Goal: Browse casually

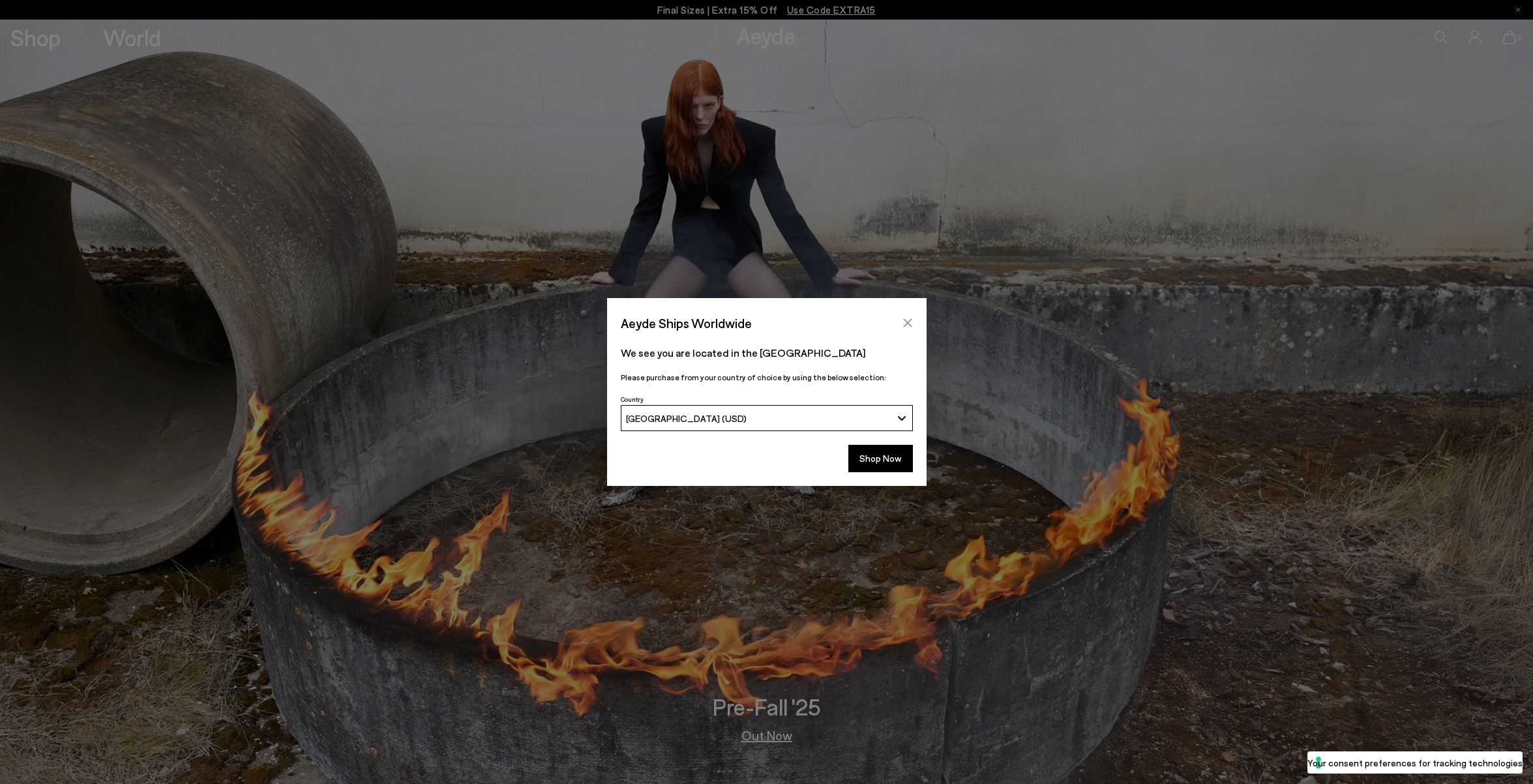
click at [906, 323] on icon "Close" at bounding box center [908, 323] width 8 height 8
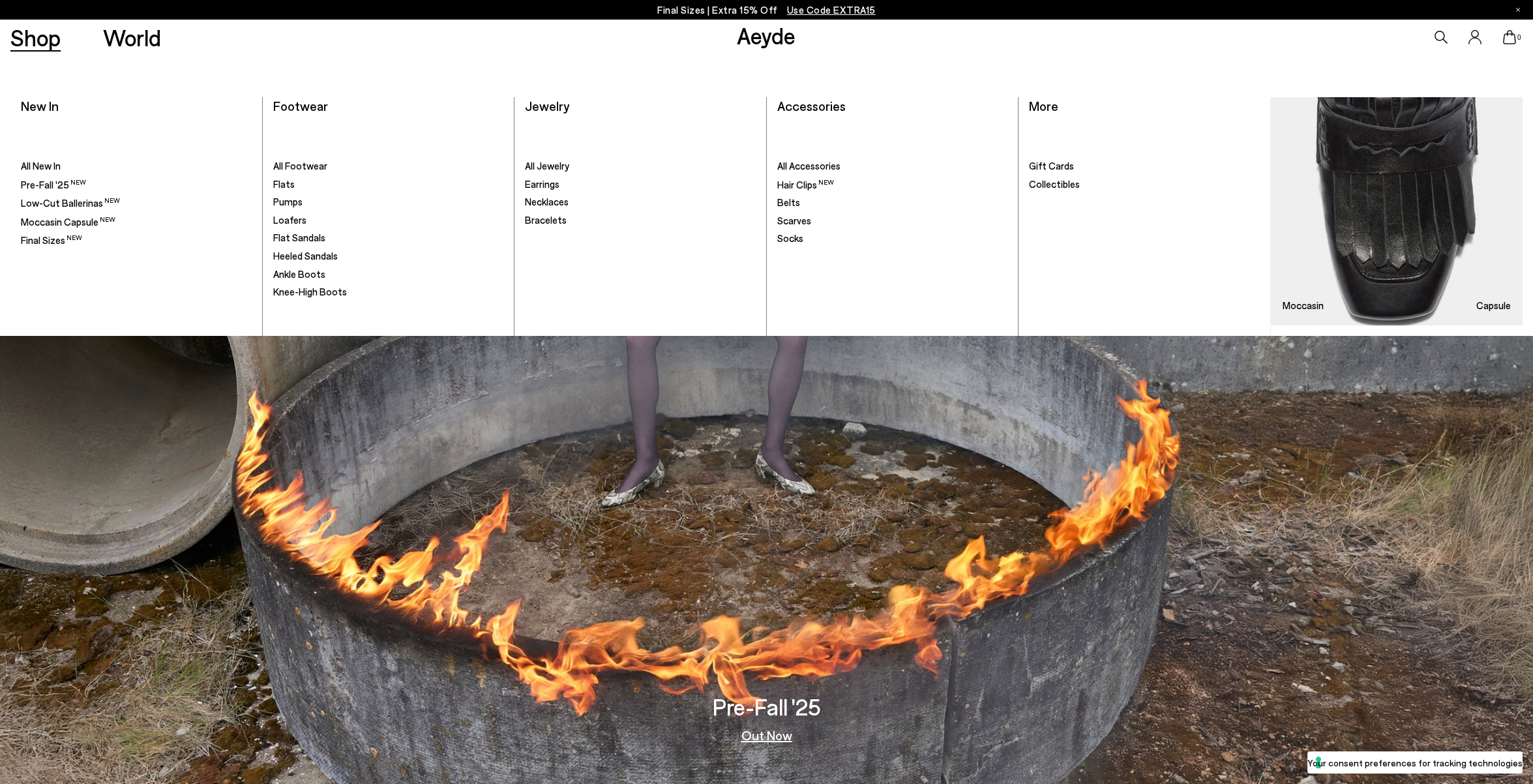
click at [44, 41] on link "Shop" at bounding box center [35, 37] width 50 height 23
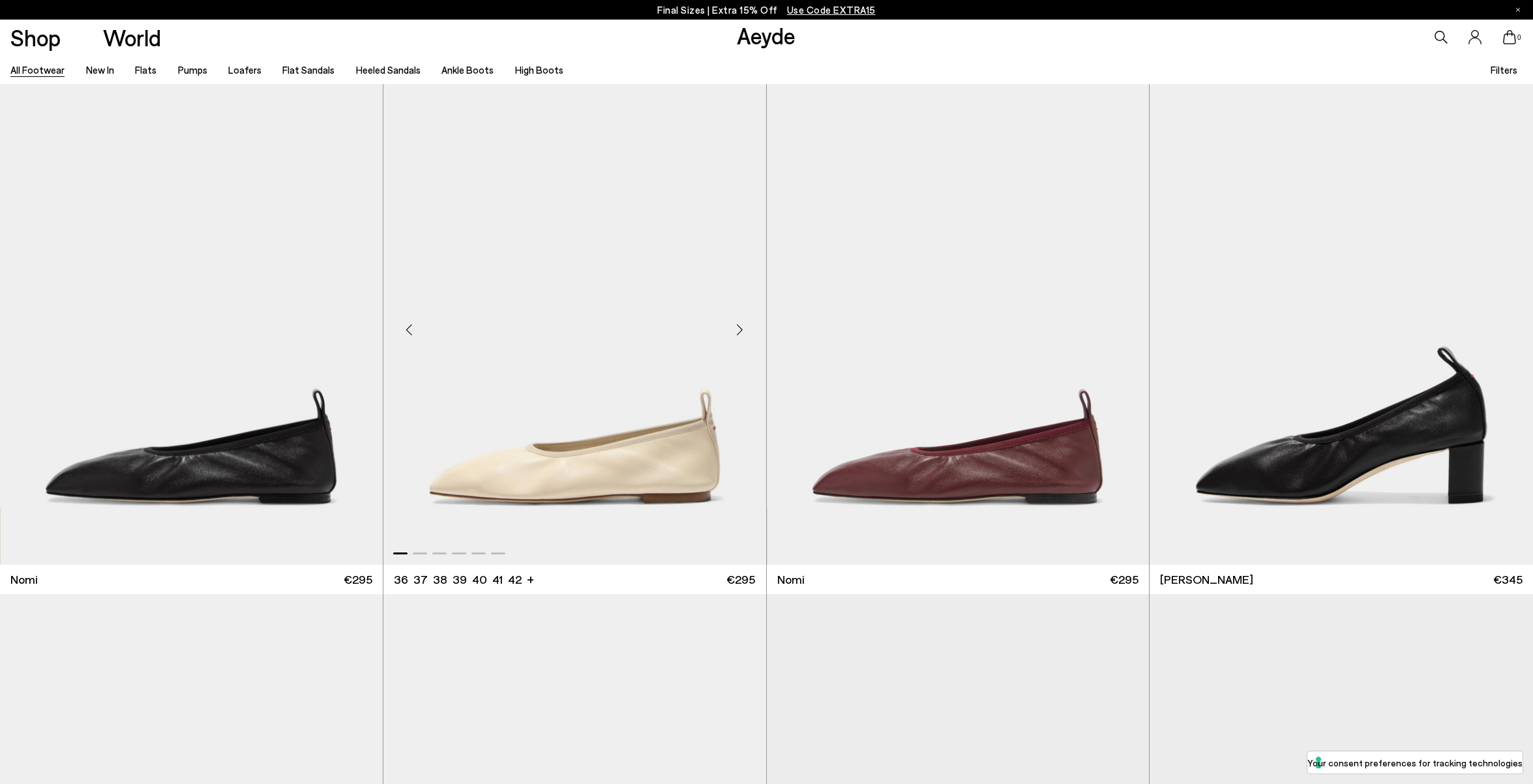
click at [743, 331] on div "Next slide" at bounding box center [740, 330] width 39 height 39
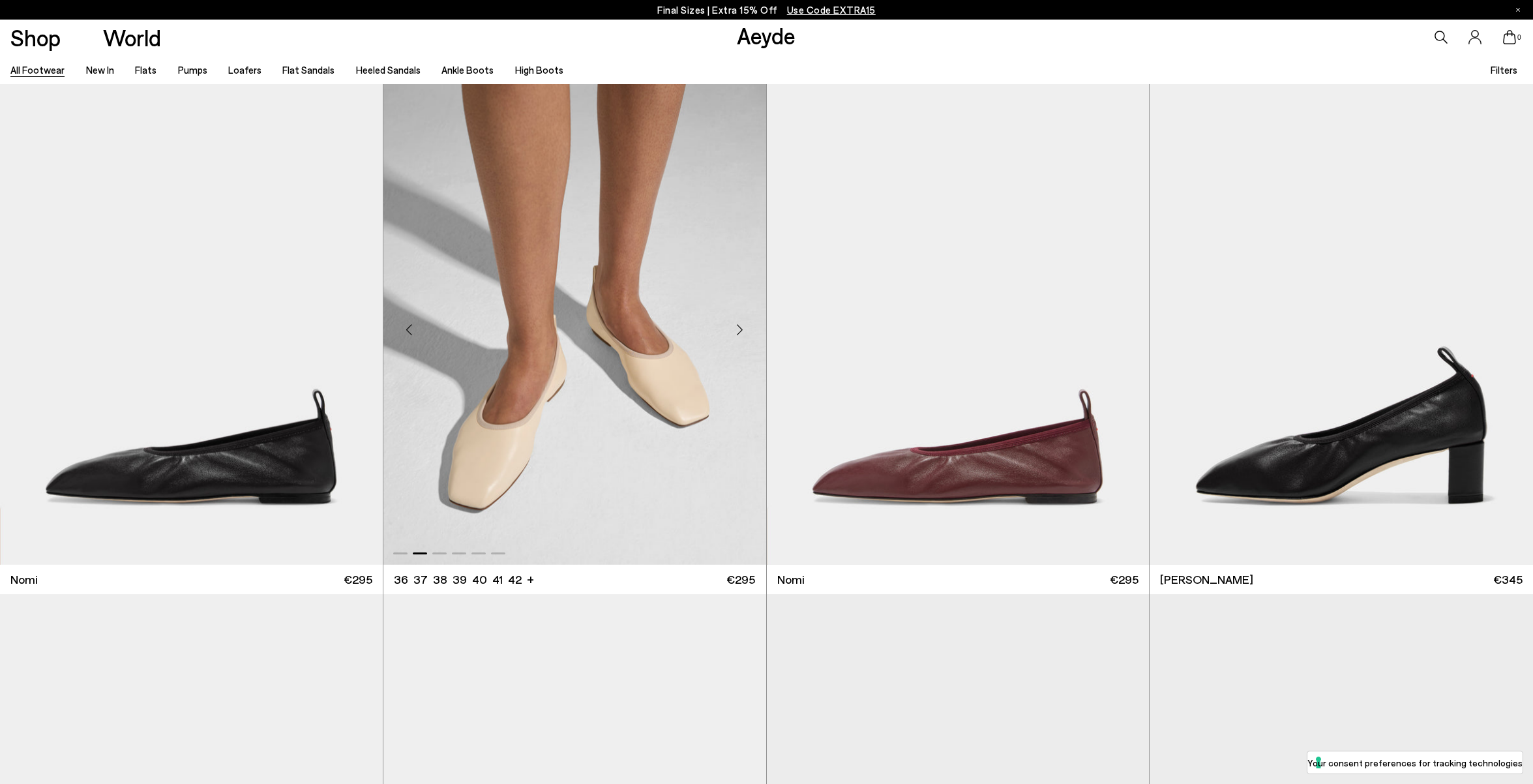
click at [743, 331] on div "Next slide" at bounding box center [740, 330] width 39 height 39
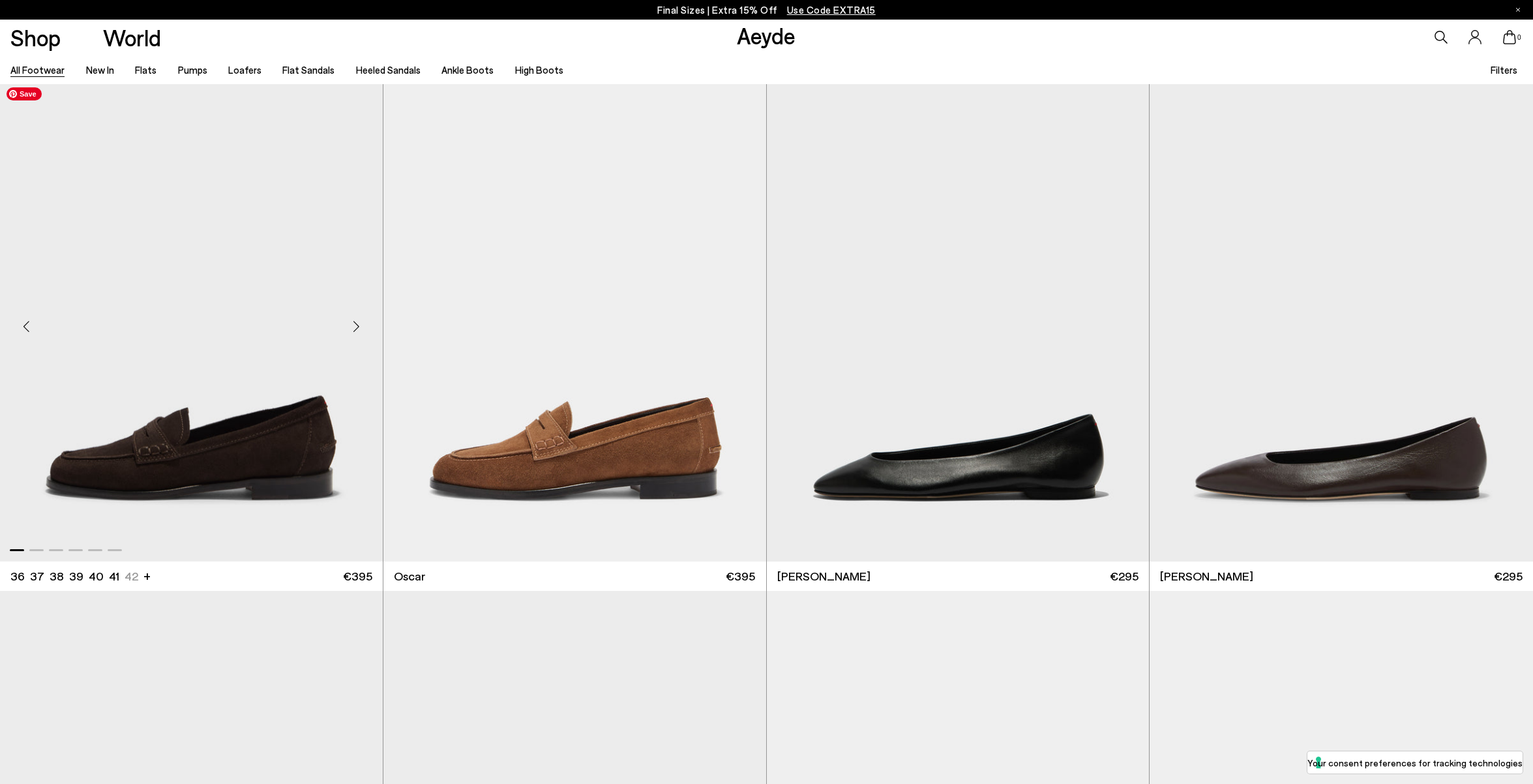
scroll to position [3579, 0]
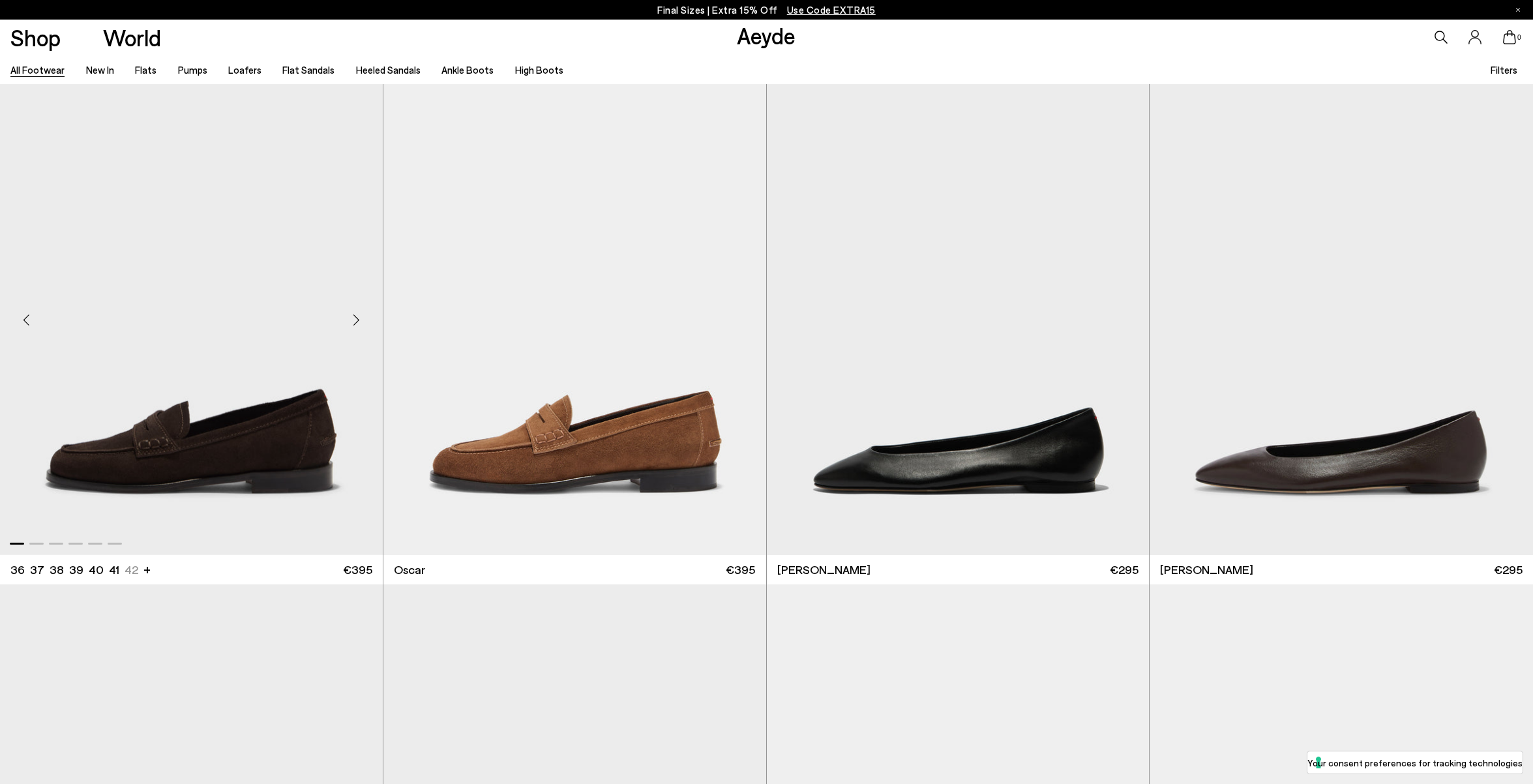
click at [357, 318] on div "Next slide" at bounding box center [357, 320] width 39 height 39
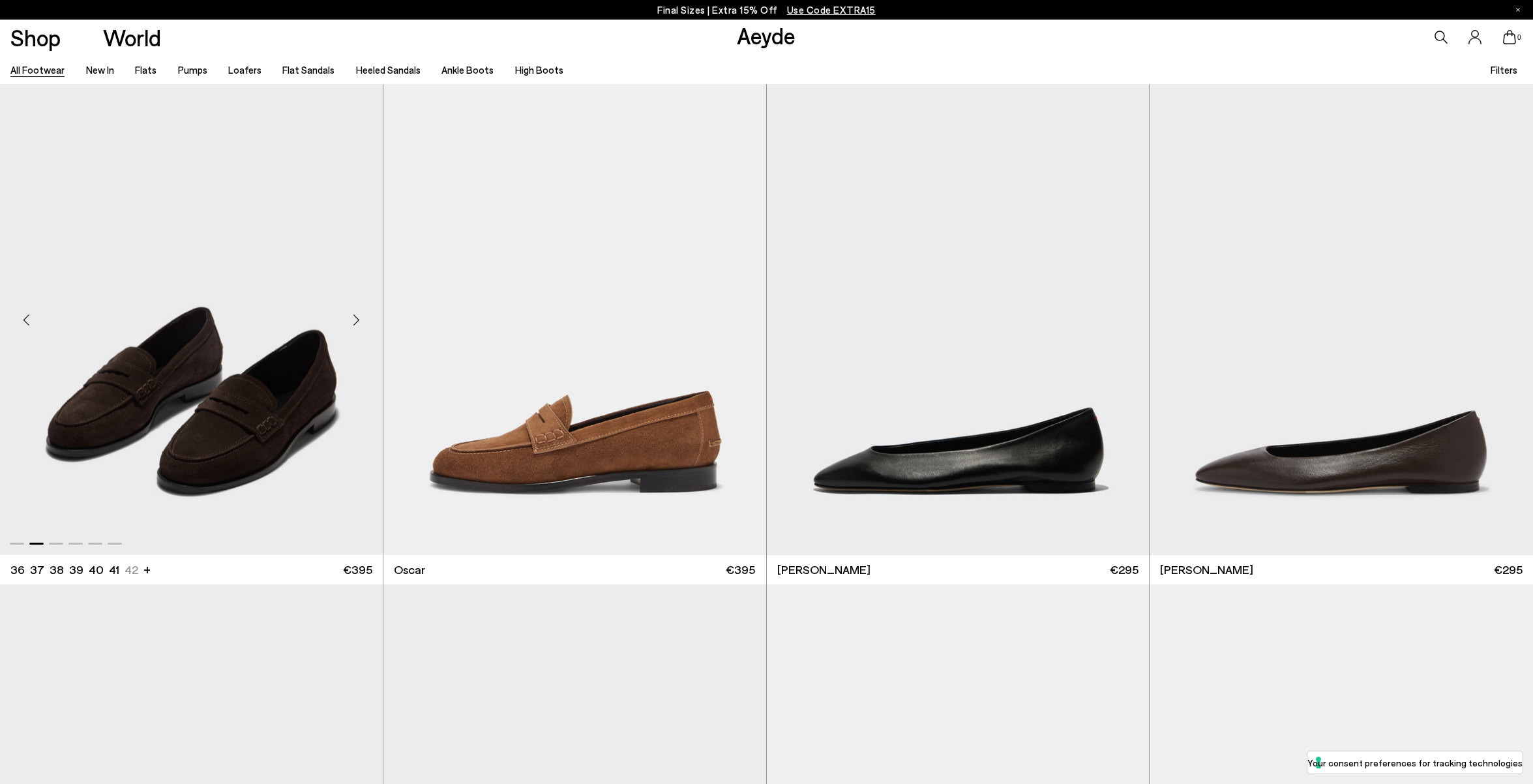
click at [357, 318] on div "Next slide" at bounding box center [357, 320] width 39 height 39
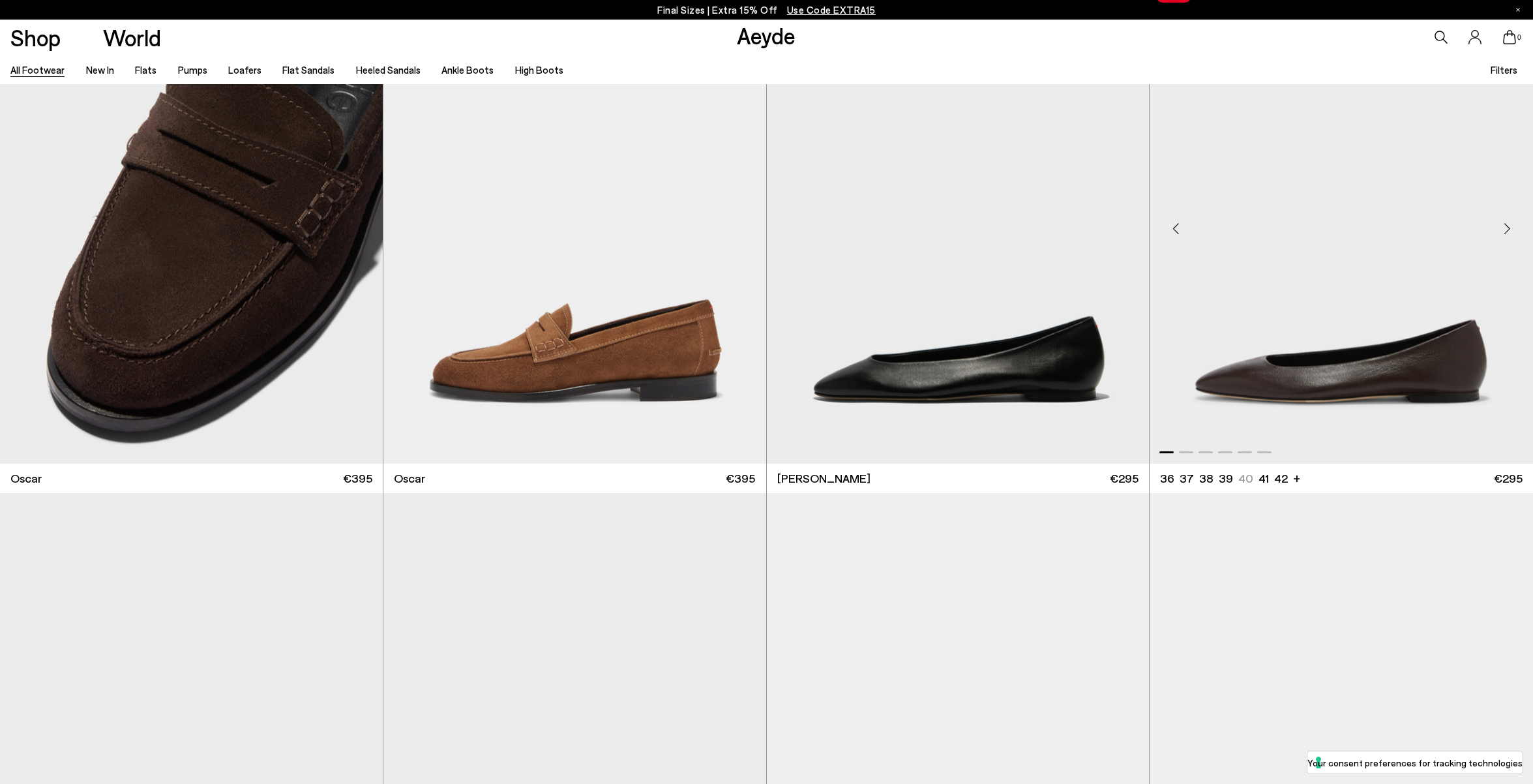
scroll to position [3606, 0]
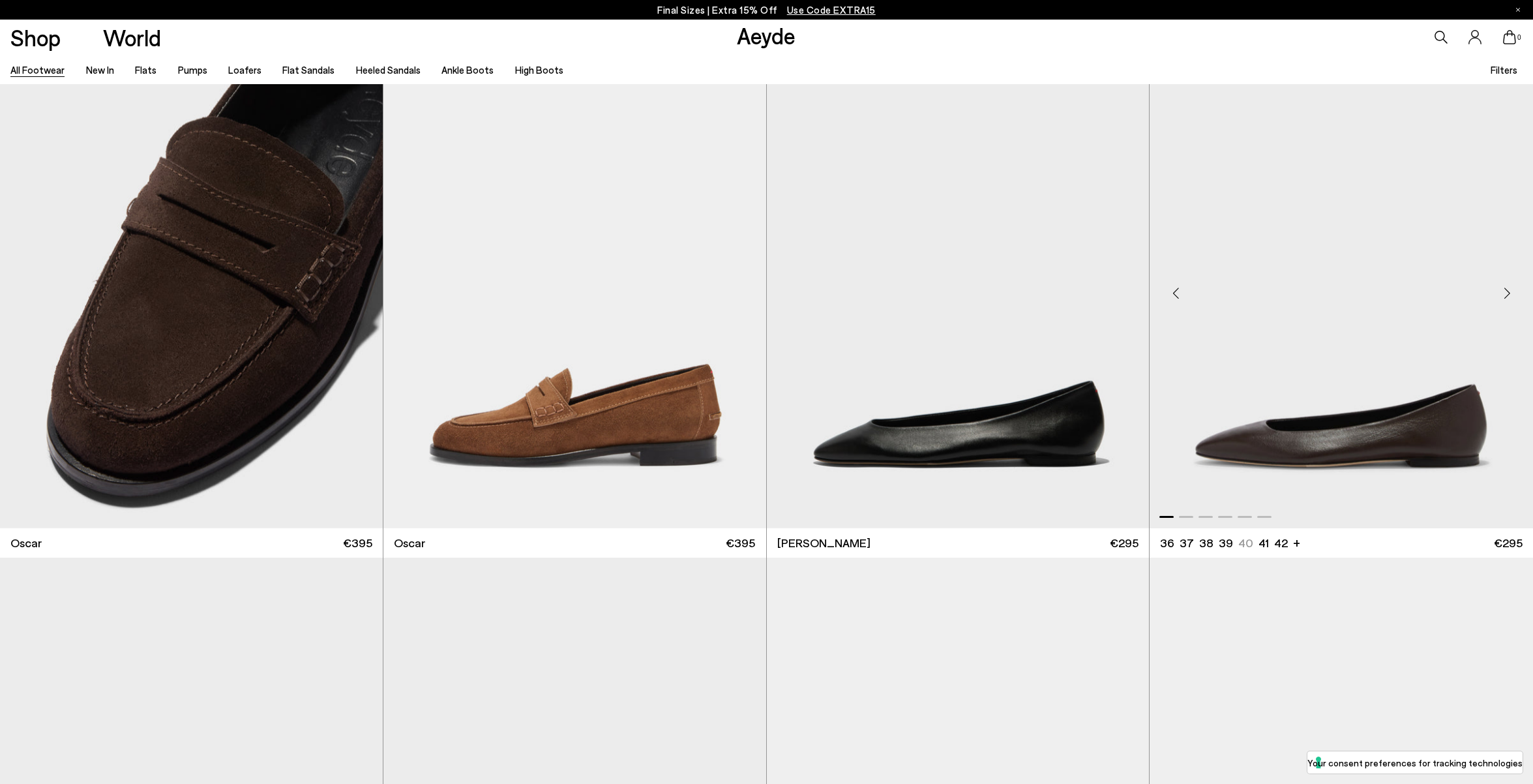
click at [1502, 287] on div "Next slide" at bounding box center [1507, 293] width 39 height 39
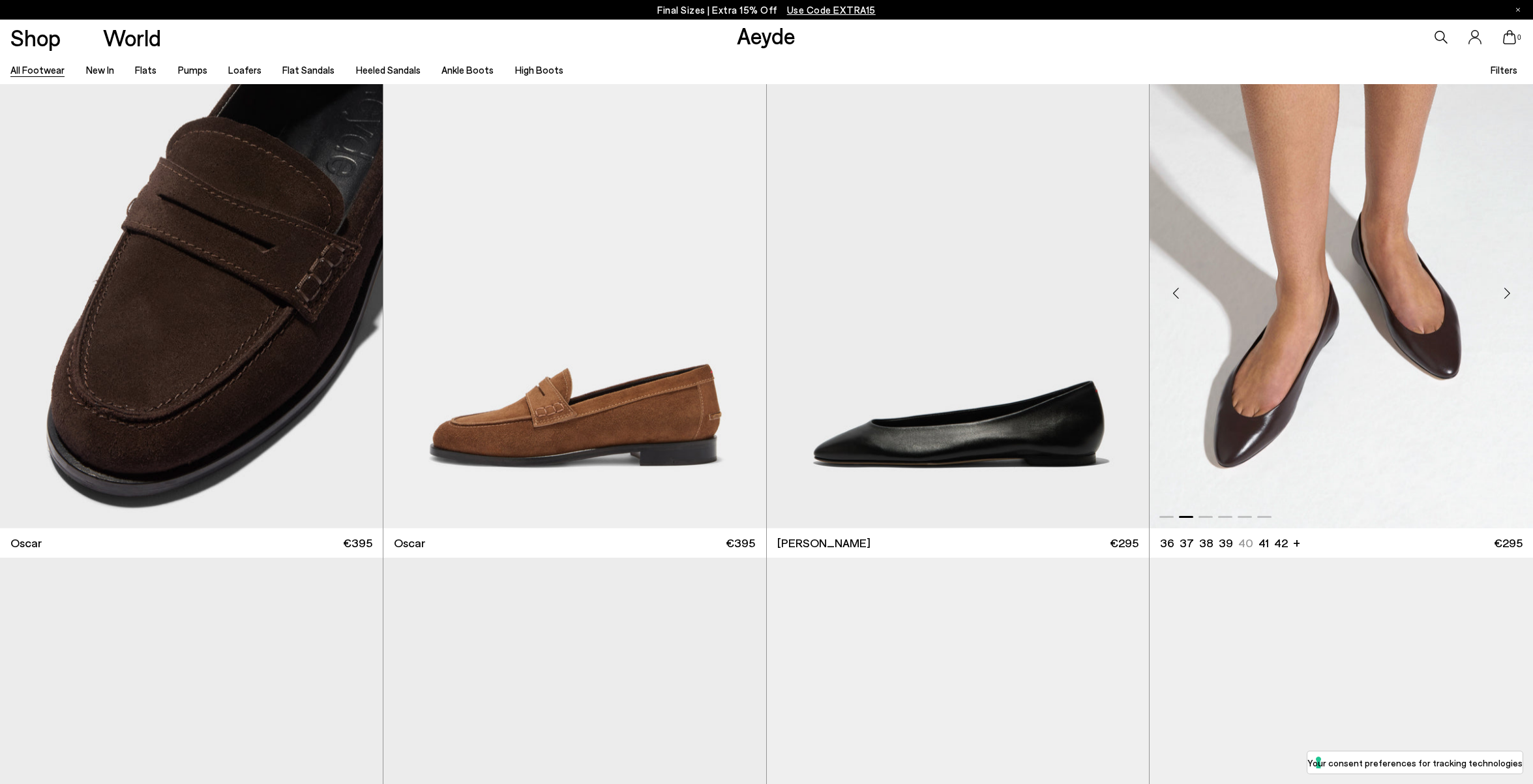
click at [1502, 287] on div "Next slide" at bounding box center [1507, 293] width 39 height 39
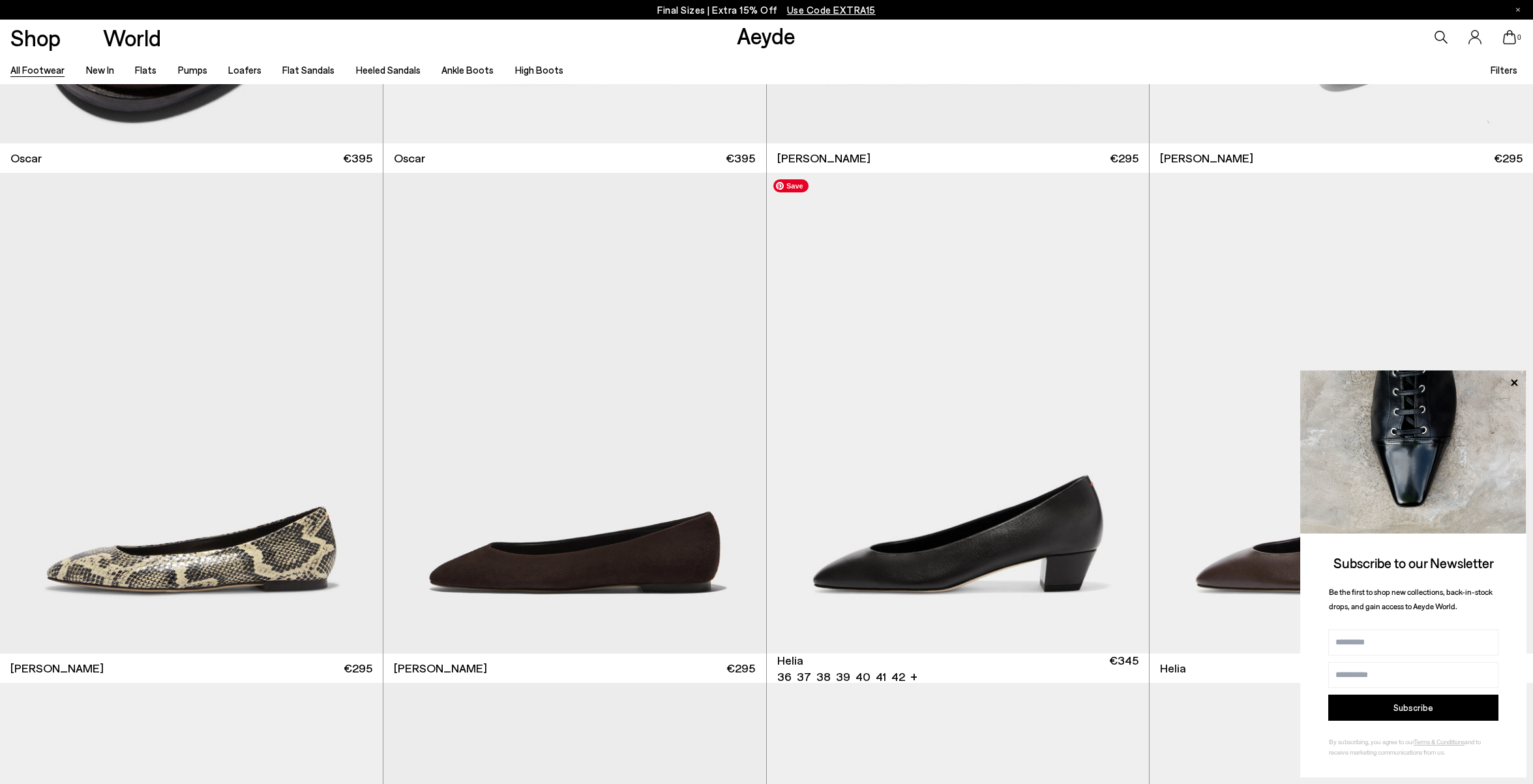
scroll to position [3996, 0]
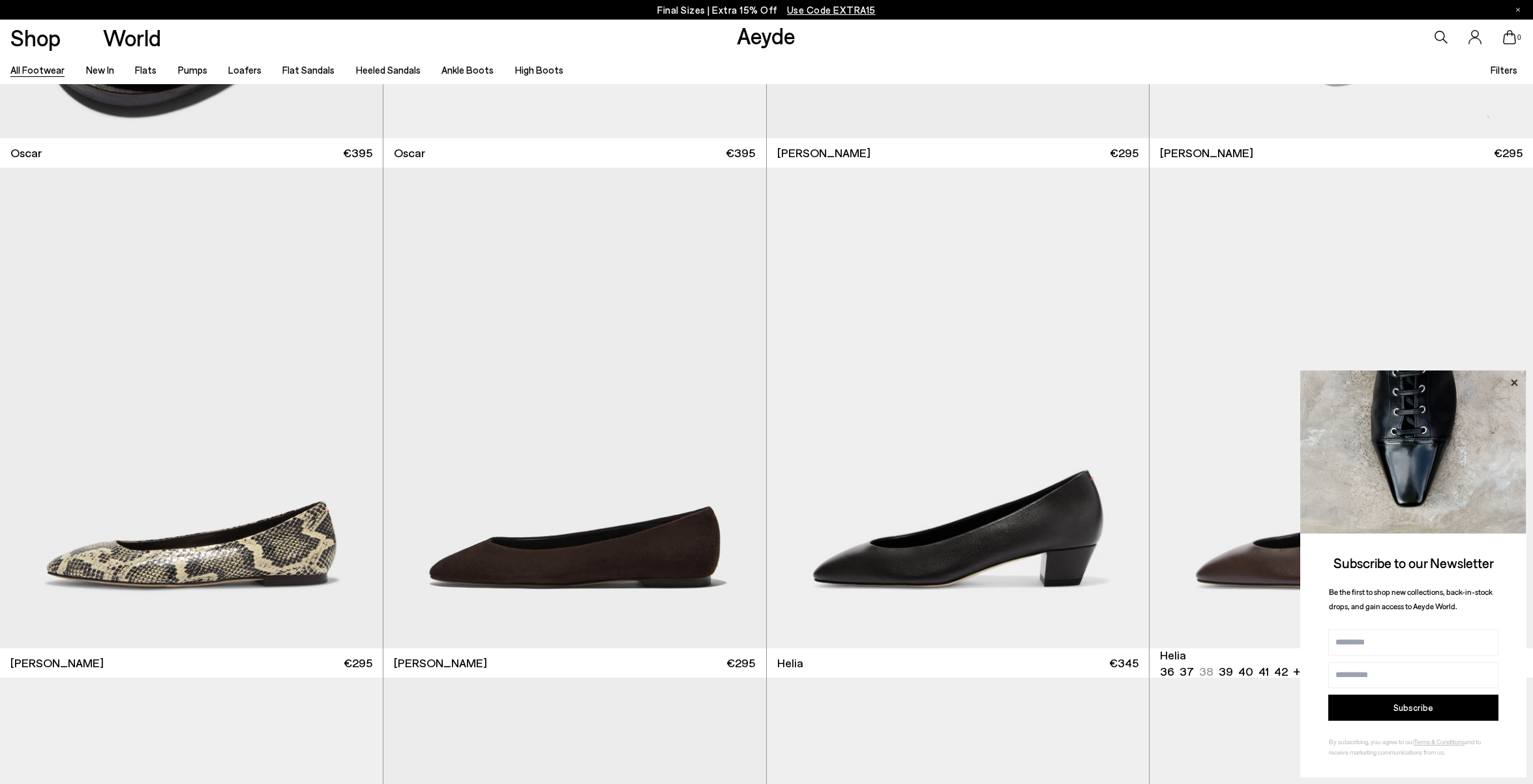
click at [1511, 382] on icon at bounding box center [1514, 382] width 17 height 17
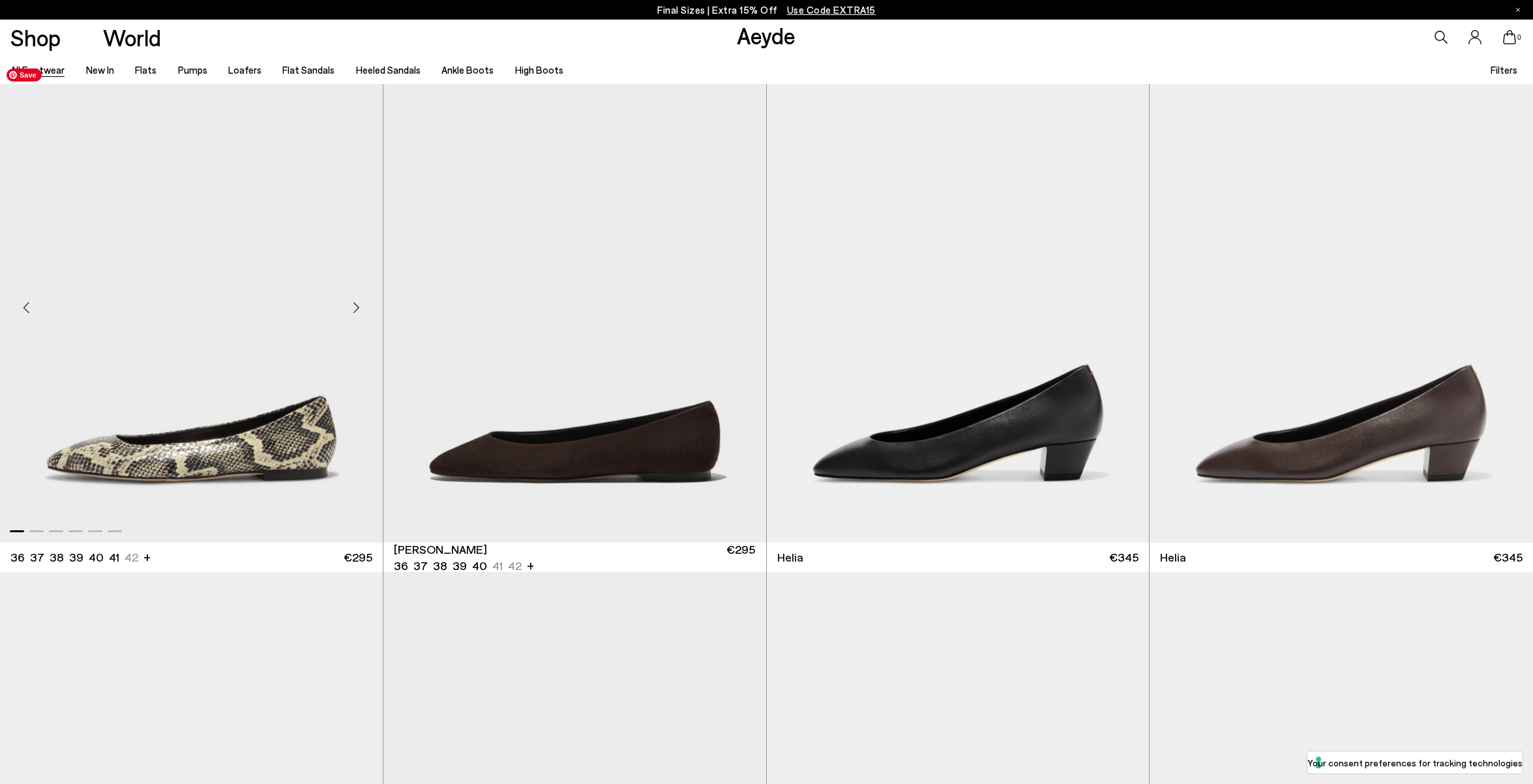
scroll to position [4022, 0]
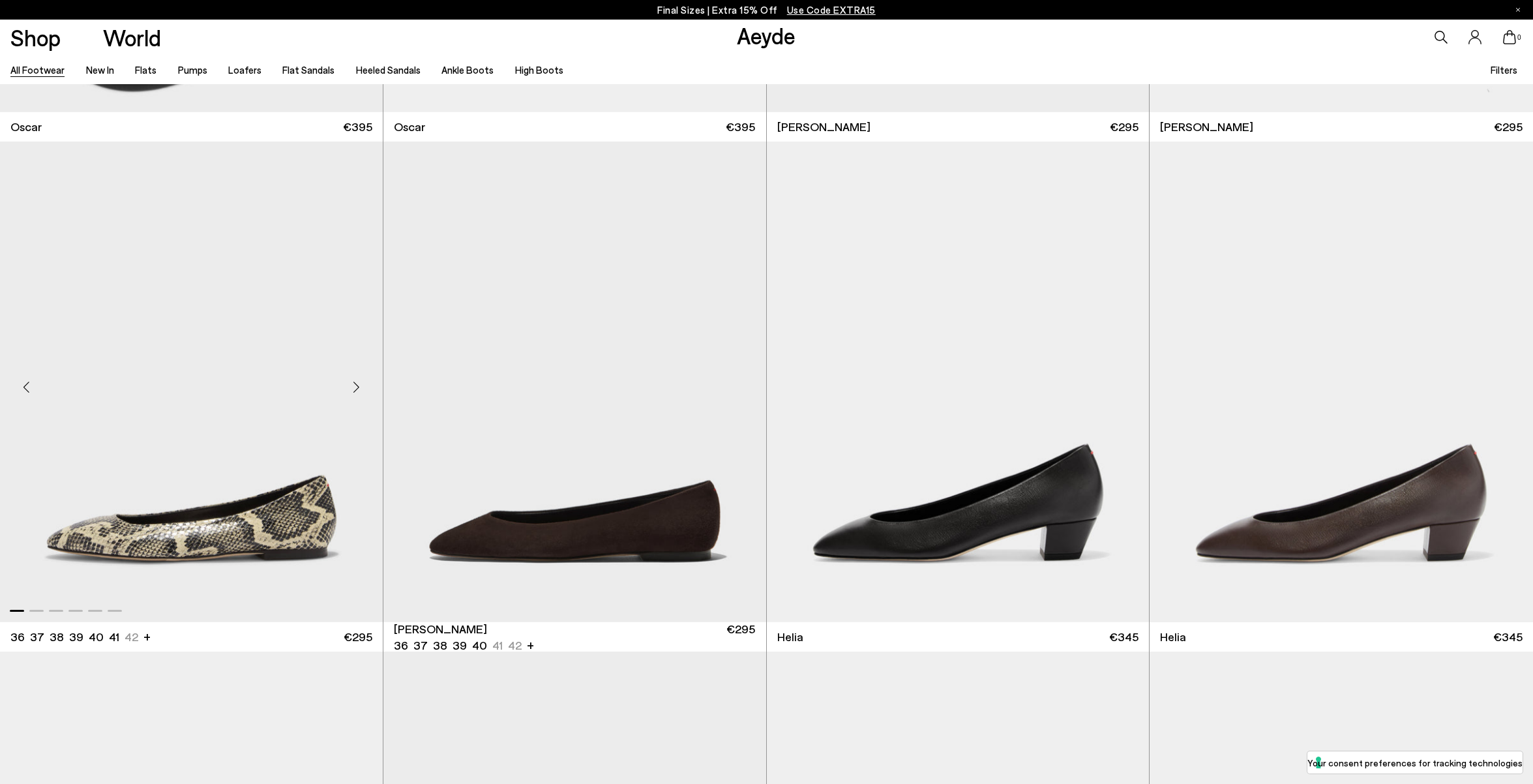
click at [360, 383] on div "Next slide" at bounding box center [357, 387] width 39 height 39
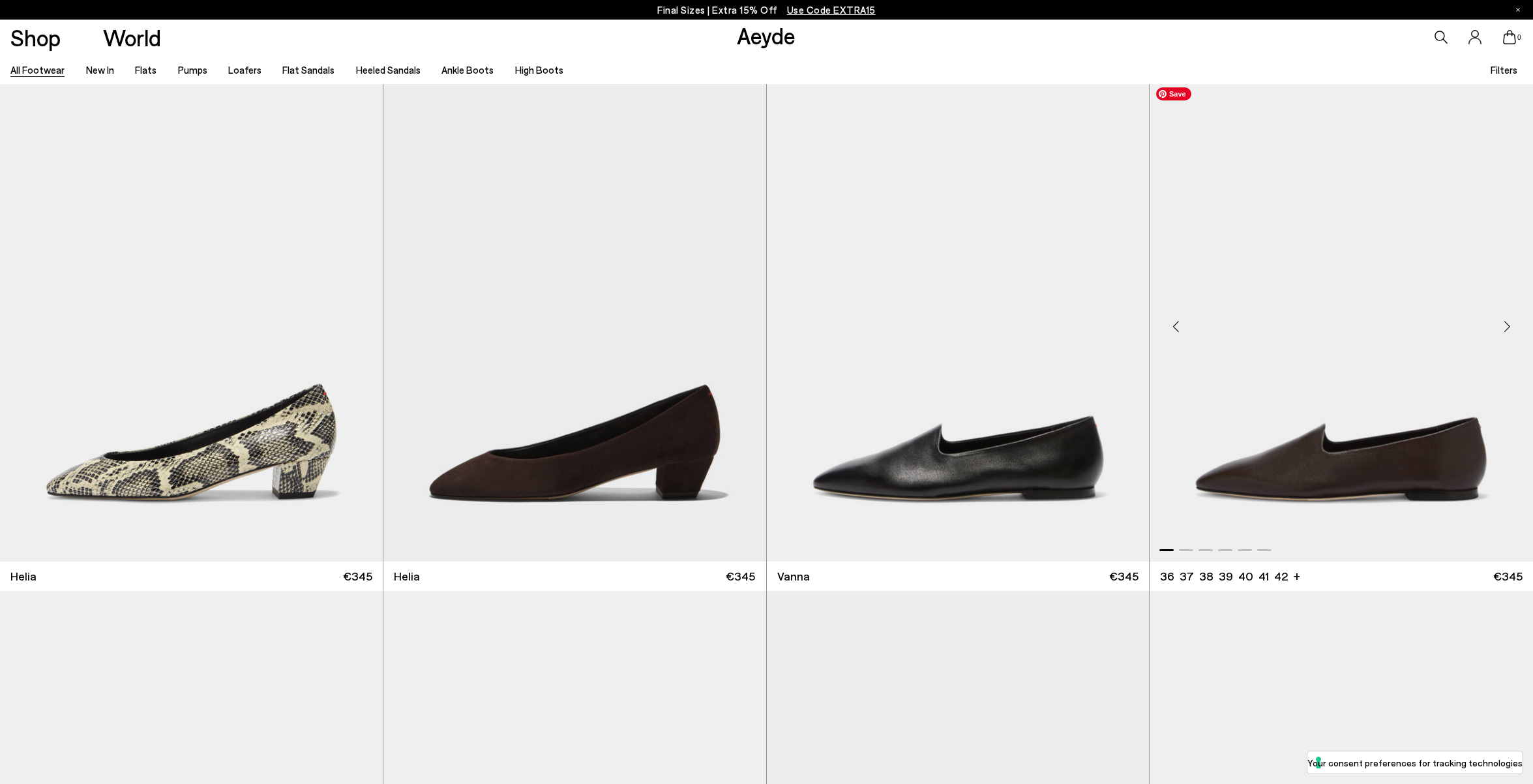
scroll to position [4575, 0]
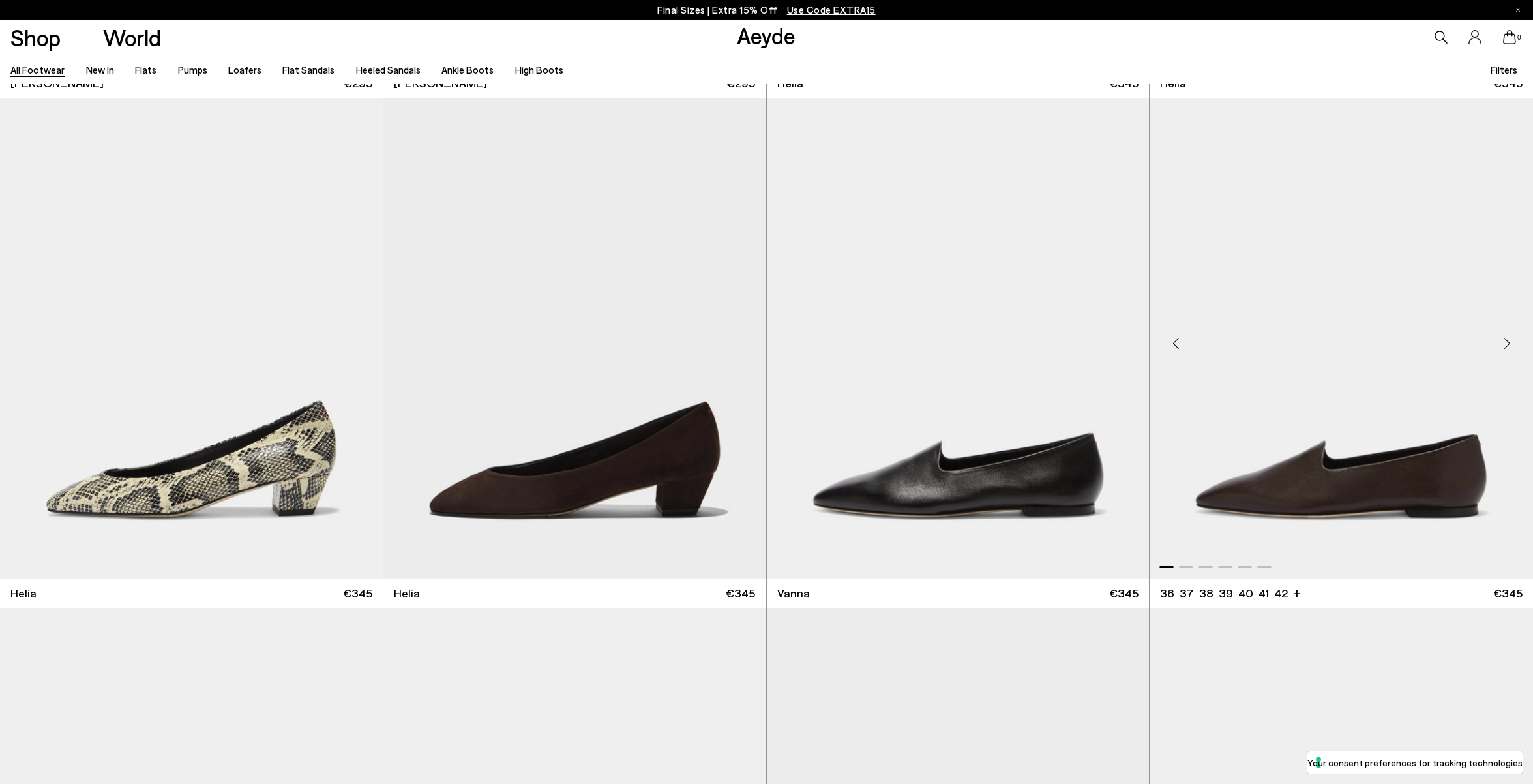
click at [1509, 340] on div "Next slide" at bounding box center [1507, 343] width 39 height 39
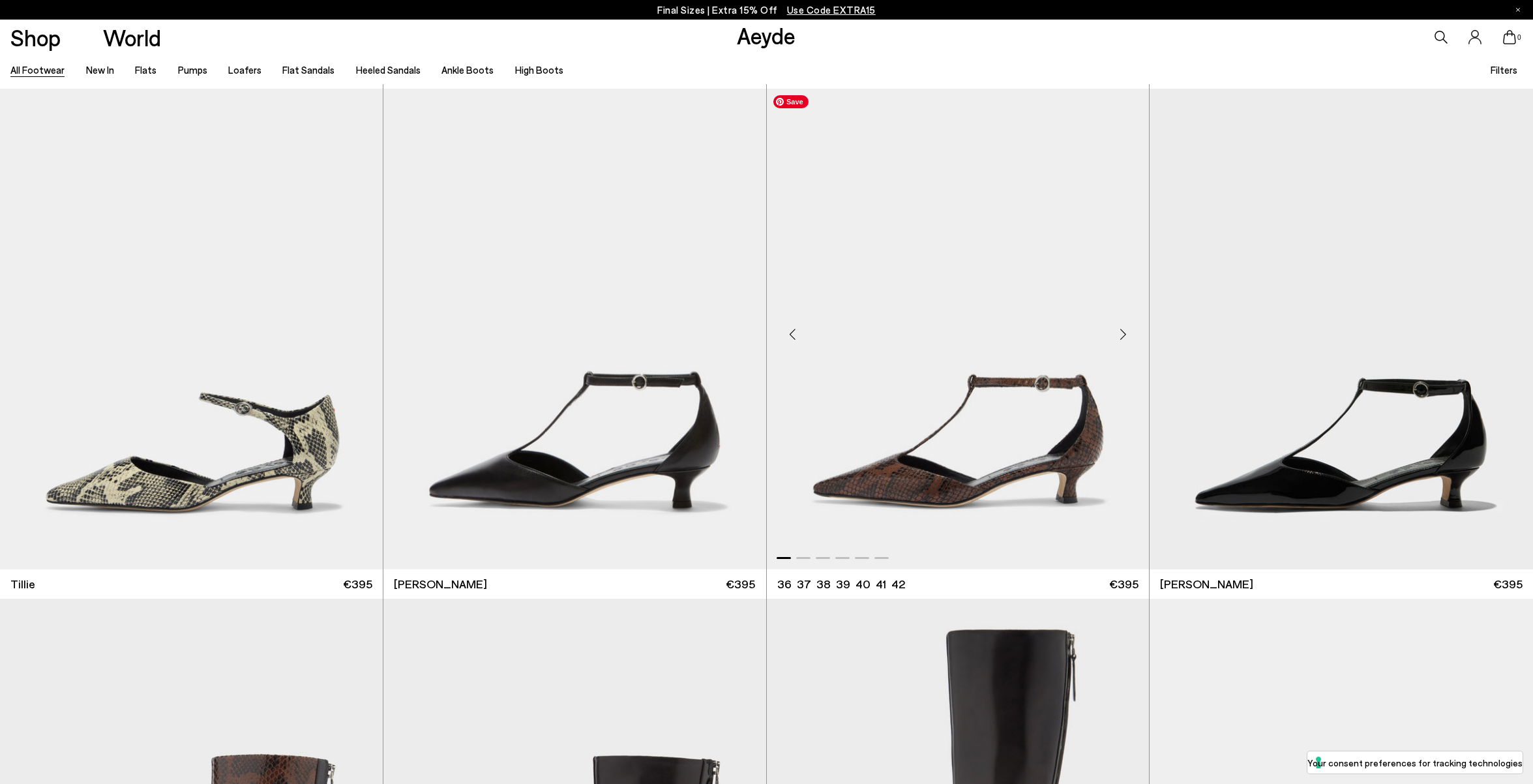
scroll to position [5602, 0]
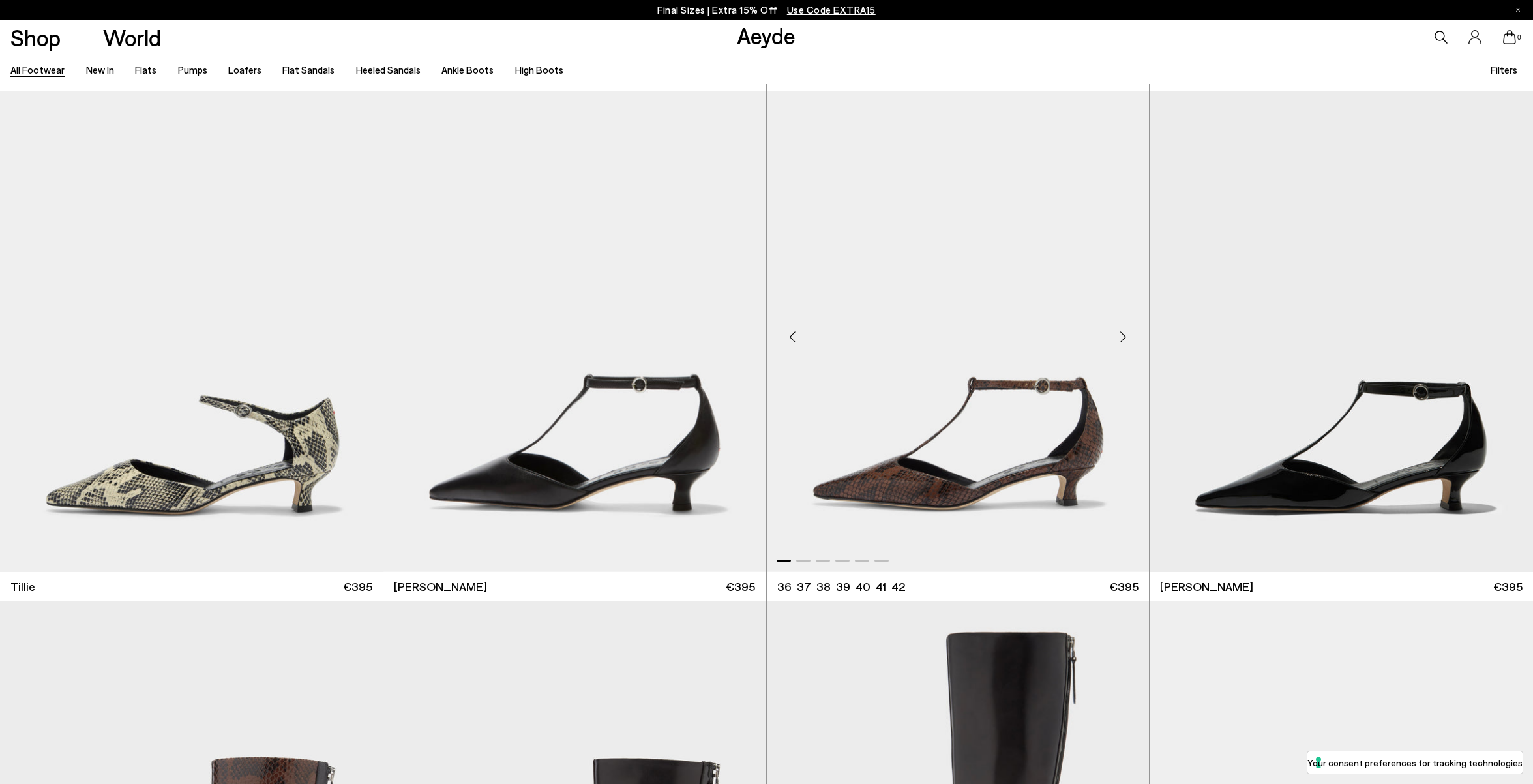
click at [1124, 337] on div "Next slide" at bounding box center [1123, 336] width 39 height 39
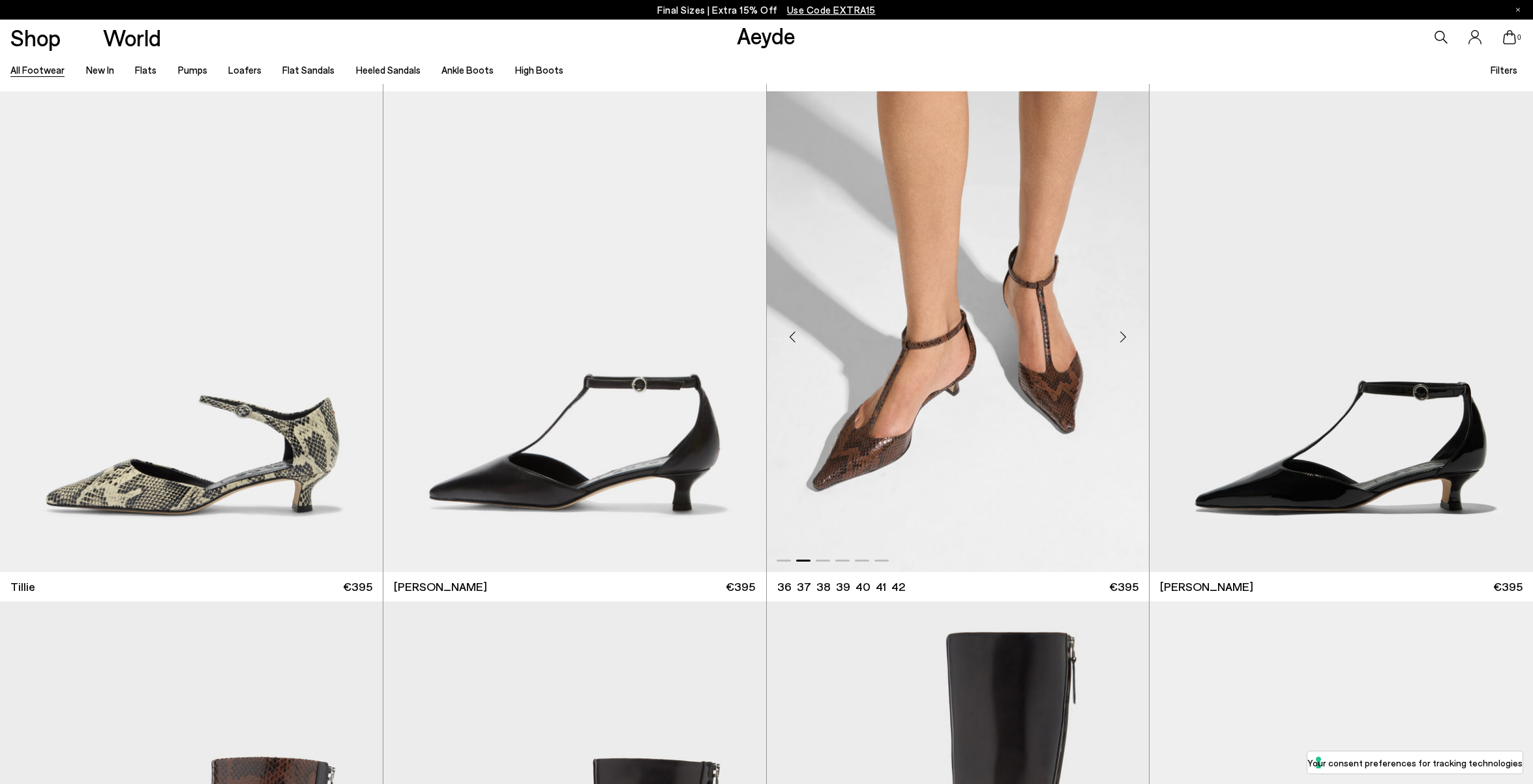
click at [1124, 337] on div "Next slide" at bounding box center [1123, 336] width 39 height 39
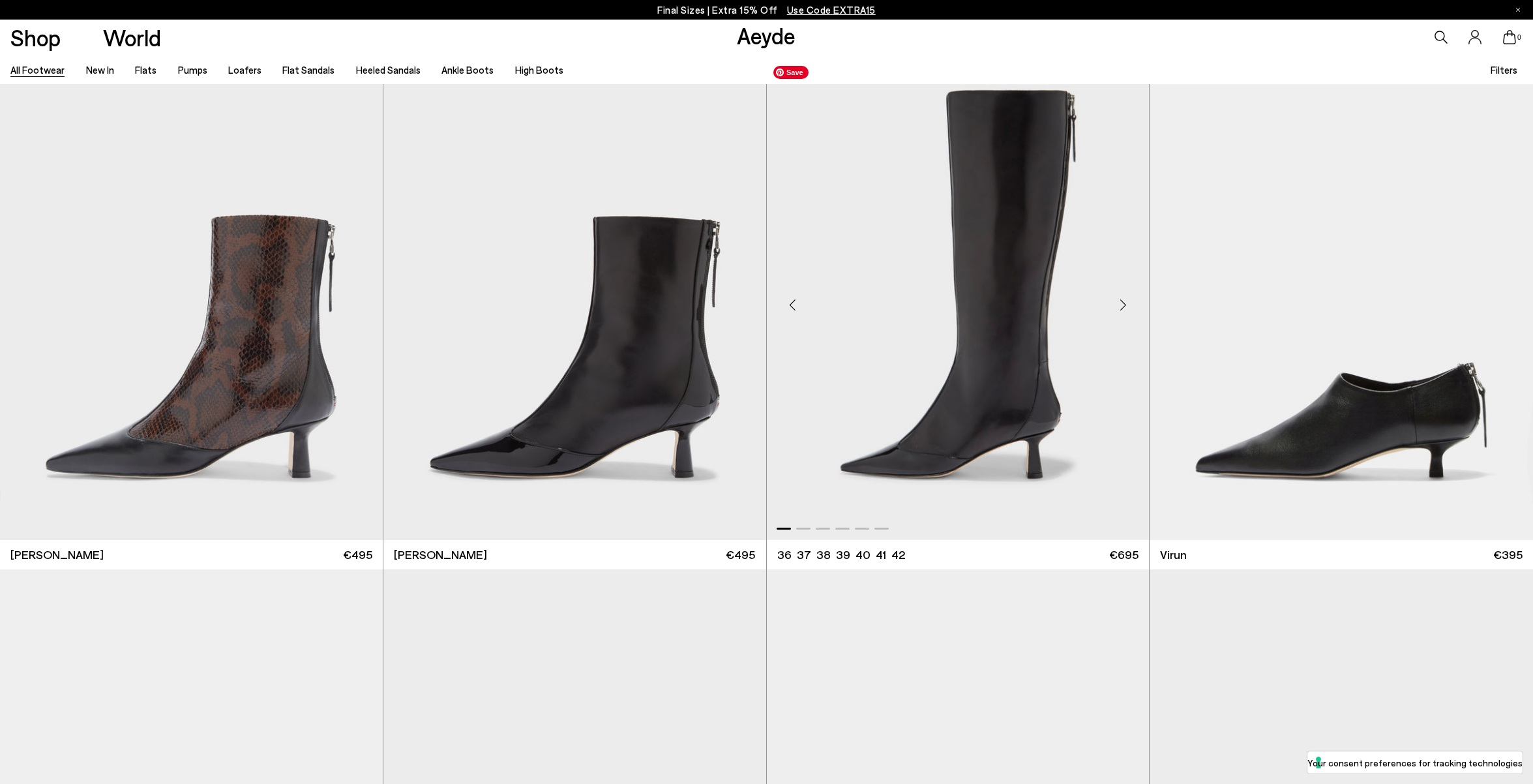
scroll to position [6144, 0]
click at [358, 305] on div "Next slide" at bounding box center [357, 304] width 39 height 39
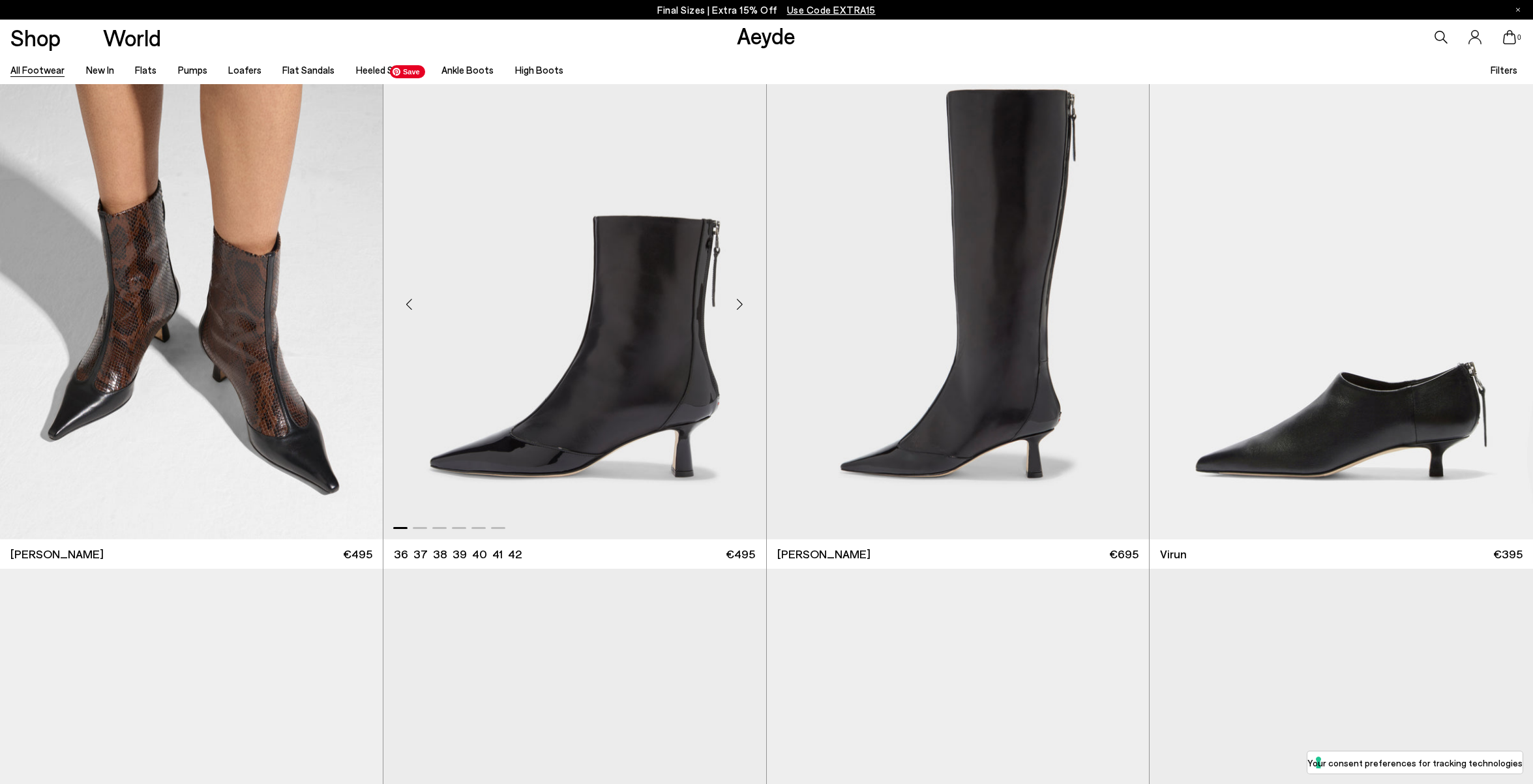
scroll to position [6181, 0]
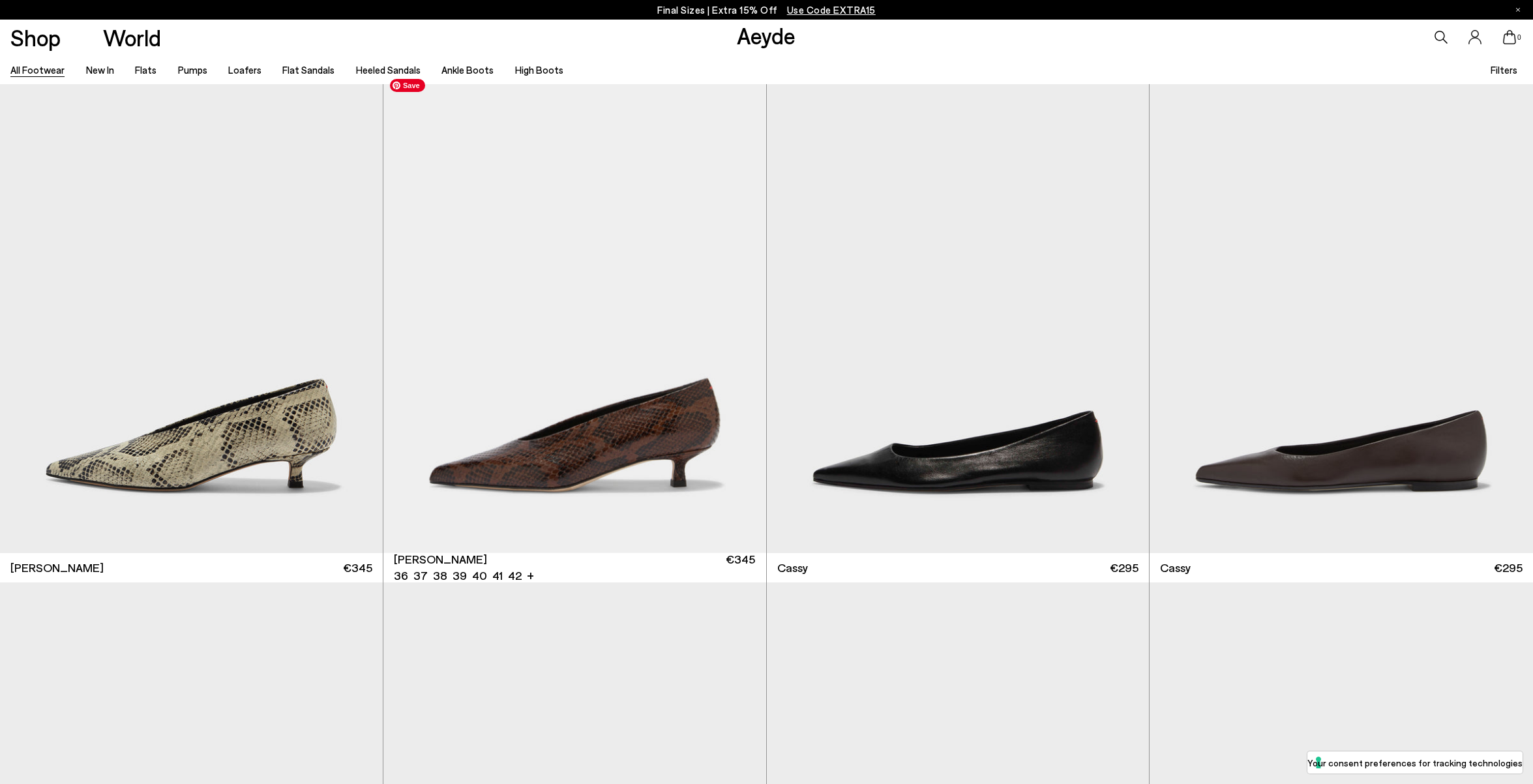
scroll to position [7200, 0]
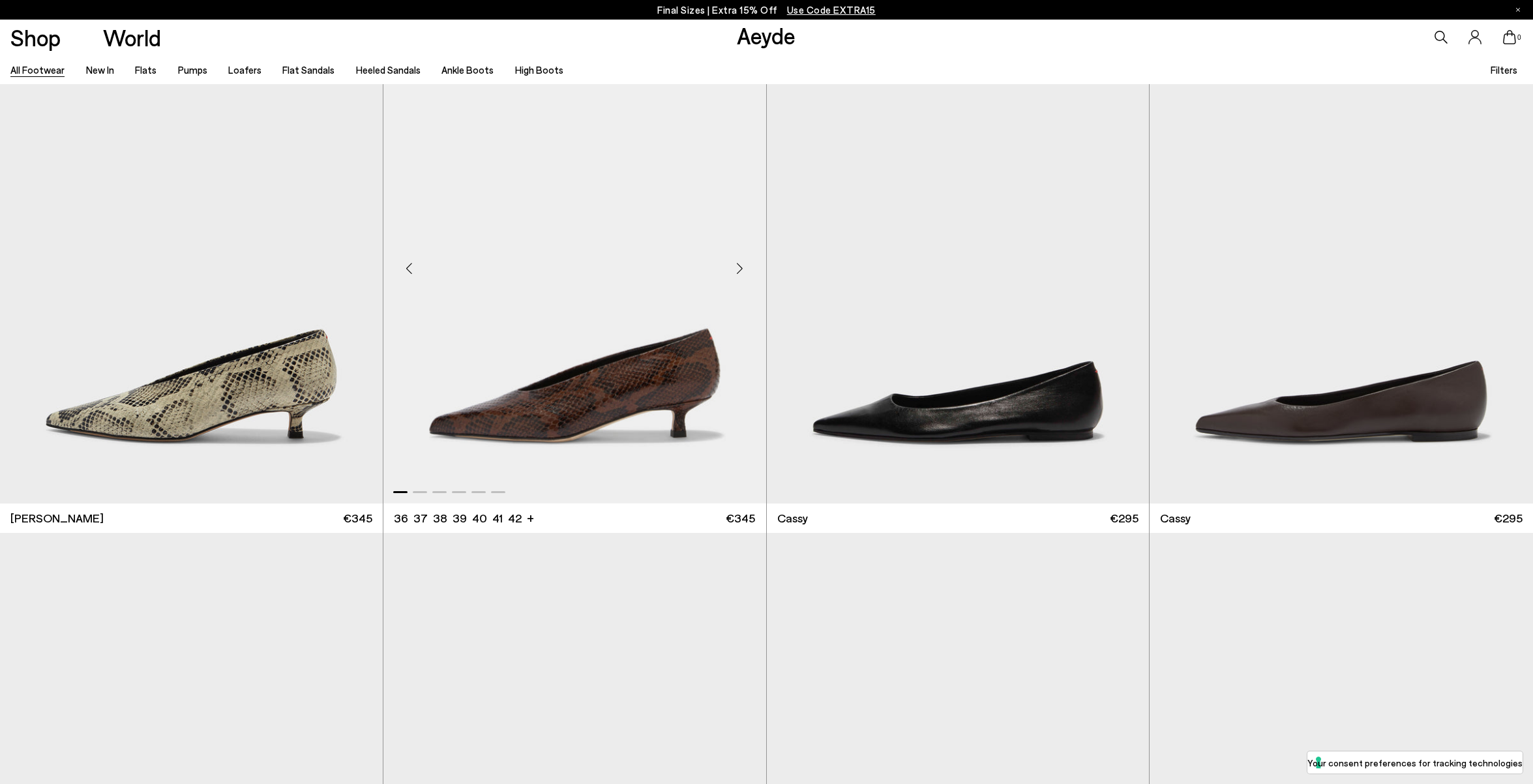
click at [743, 263] on div "Next slide" at bounding box center [740, 268] width 39 height 39
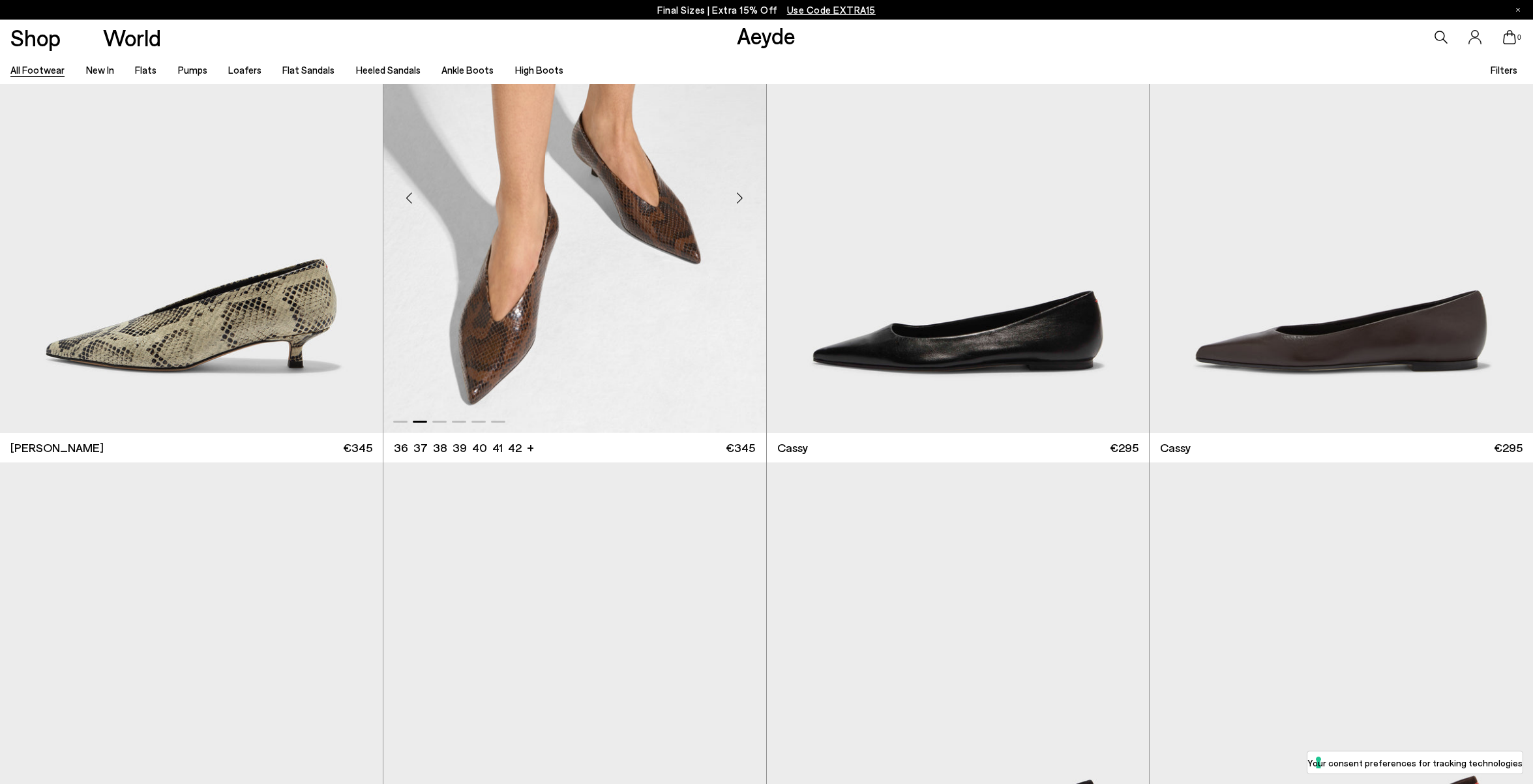
scroll to position [7271, 0]
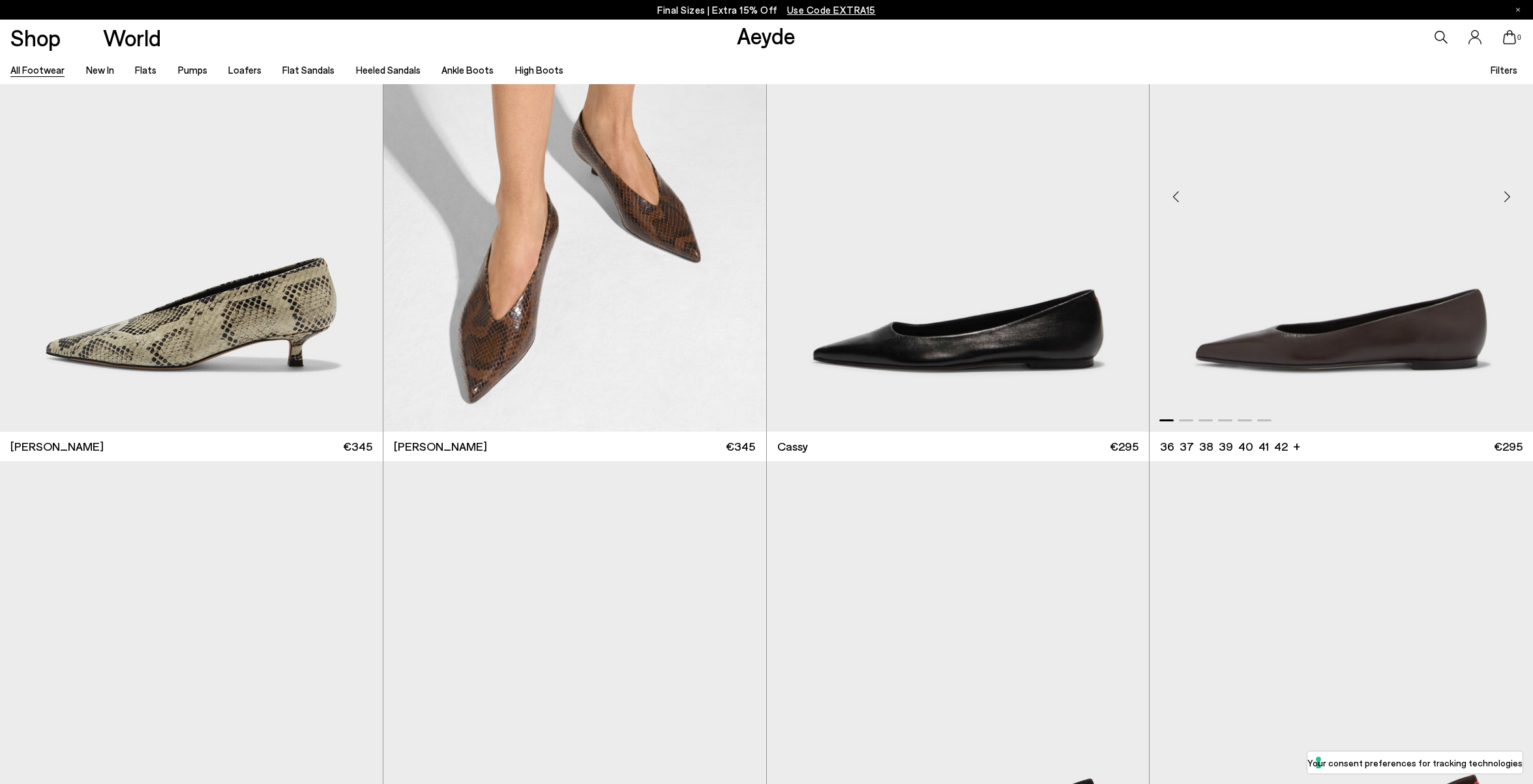
click at [1509, 199] on div "Next slide" at bounding box center [1507, 196] width 39 height 39
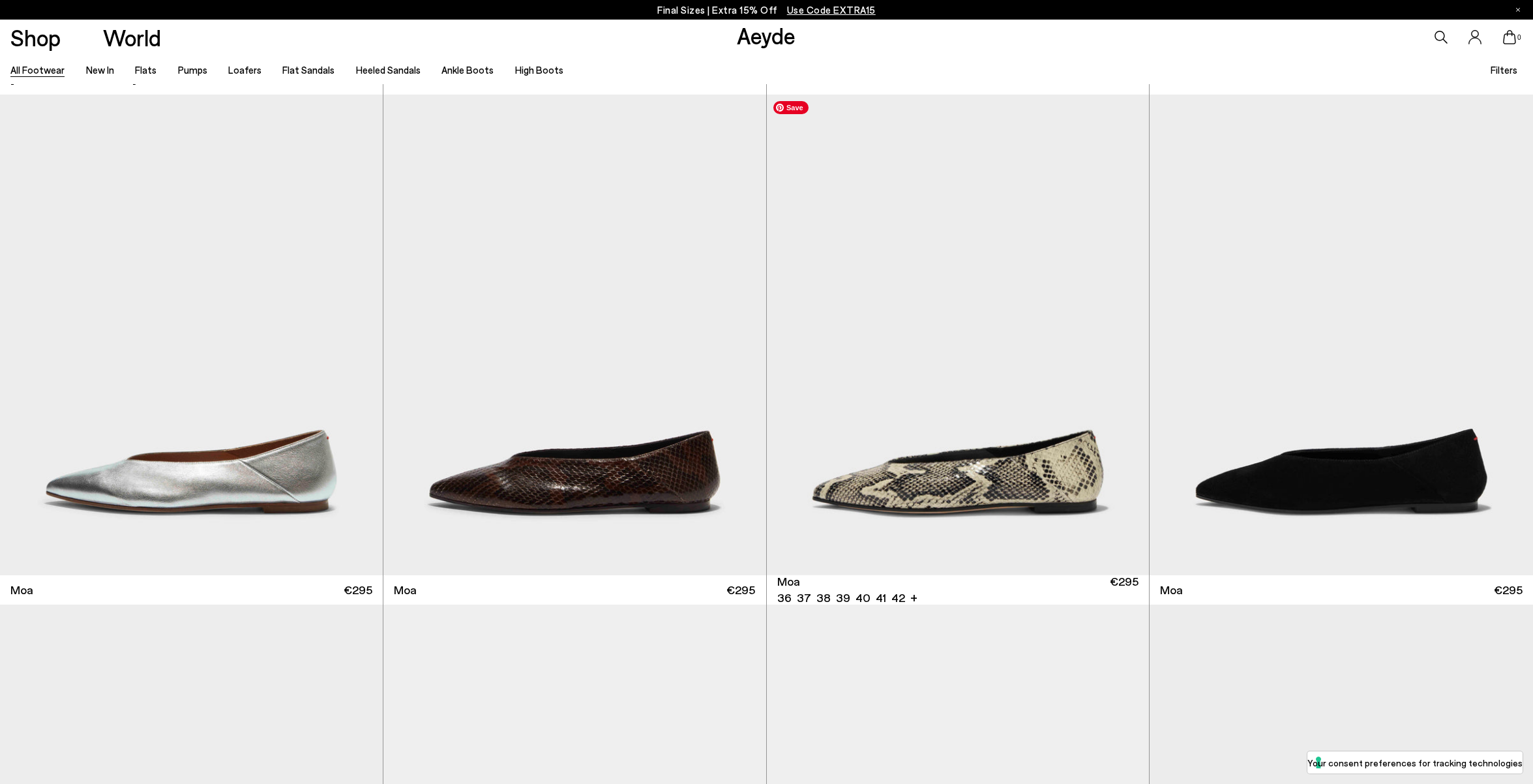
scroll to position [8664, 0]
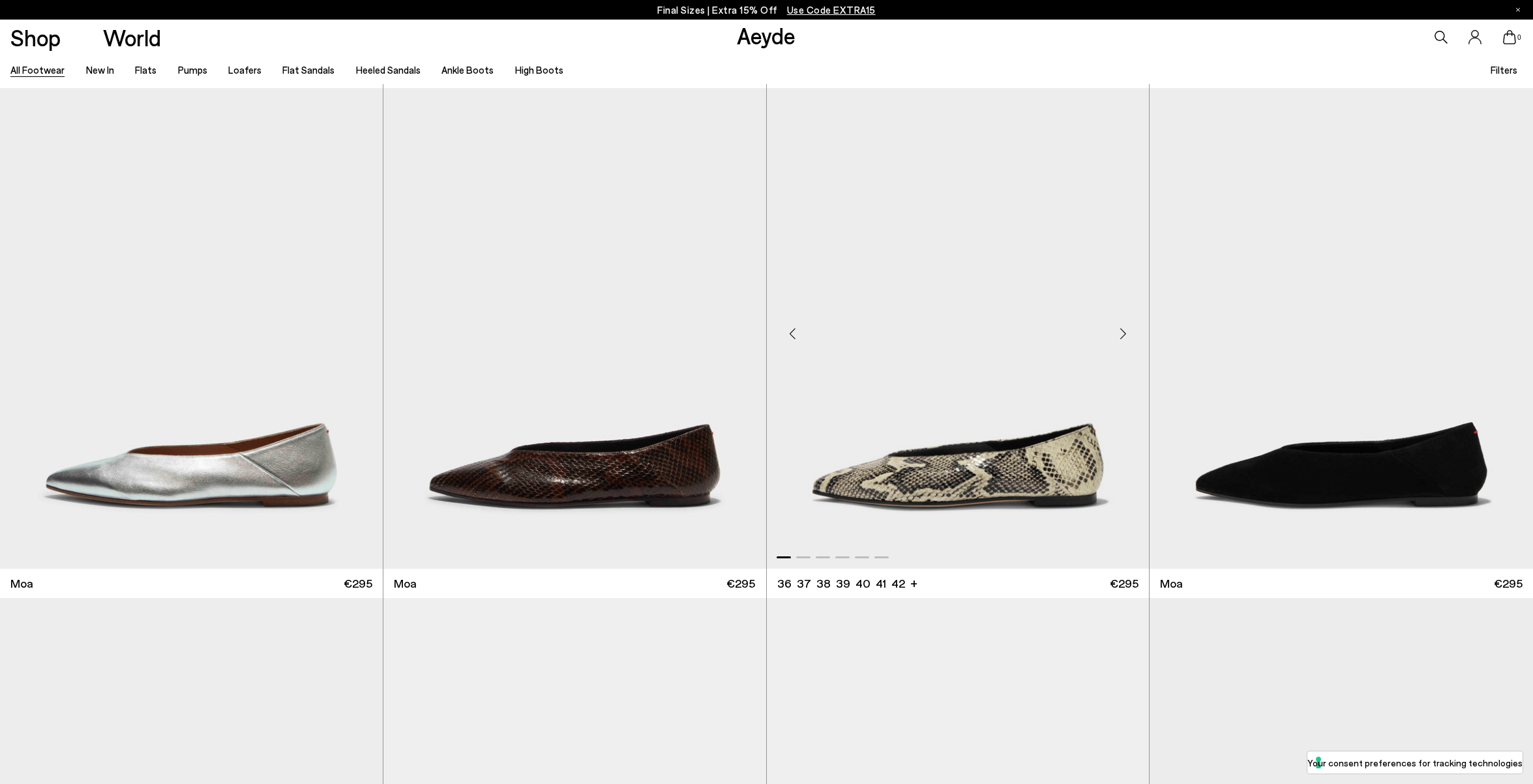
click at [1121, 333] on div "Next slide" at bounding box center [1123, 333] width 39 height 39
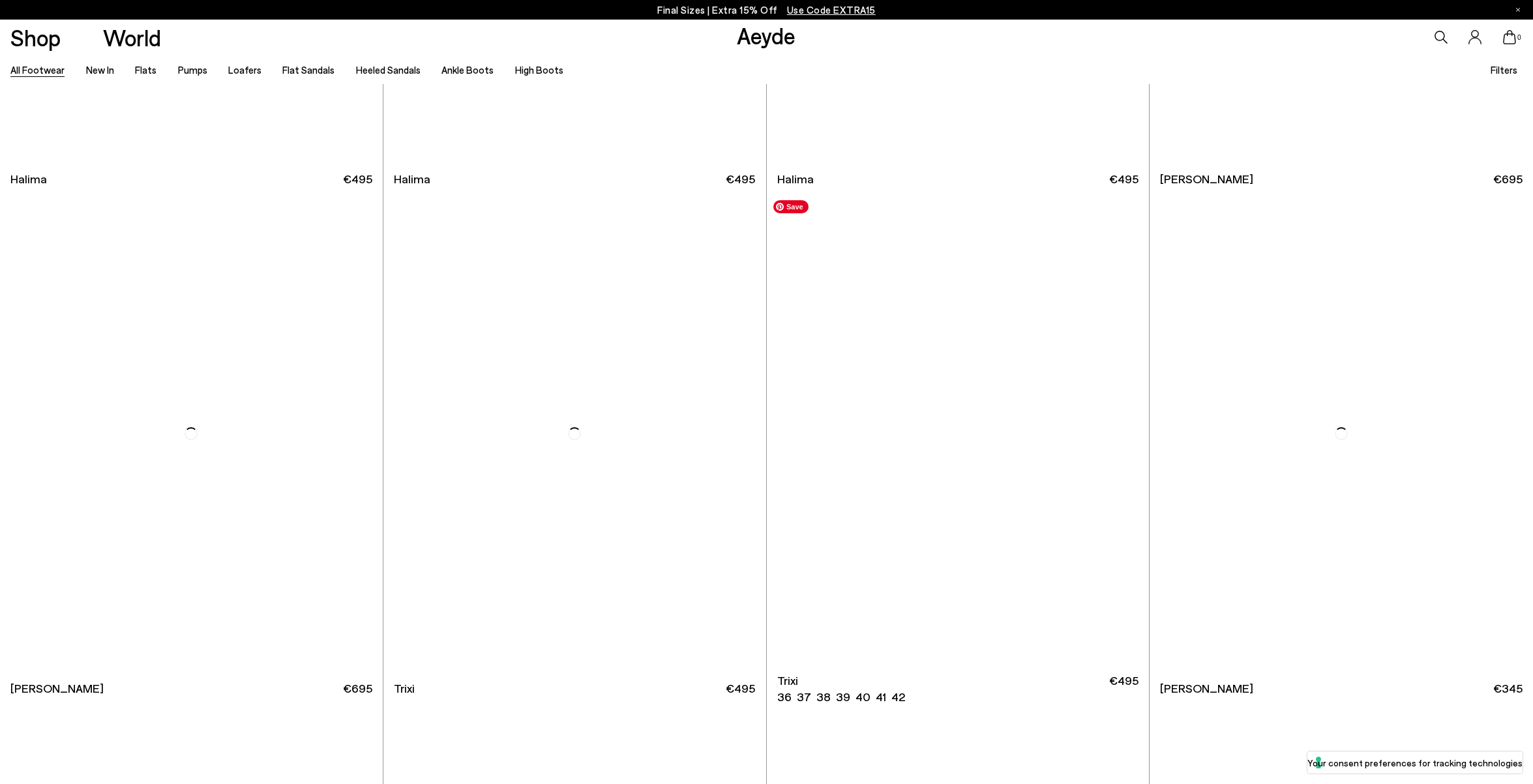
scroll to position [12636, 0]
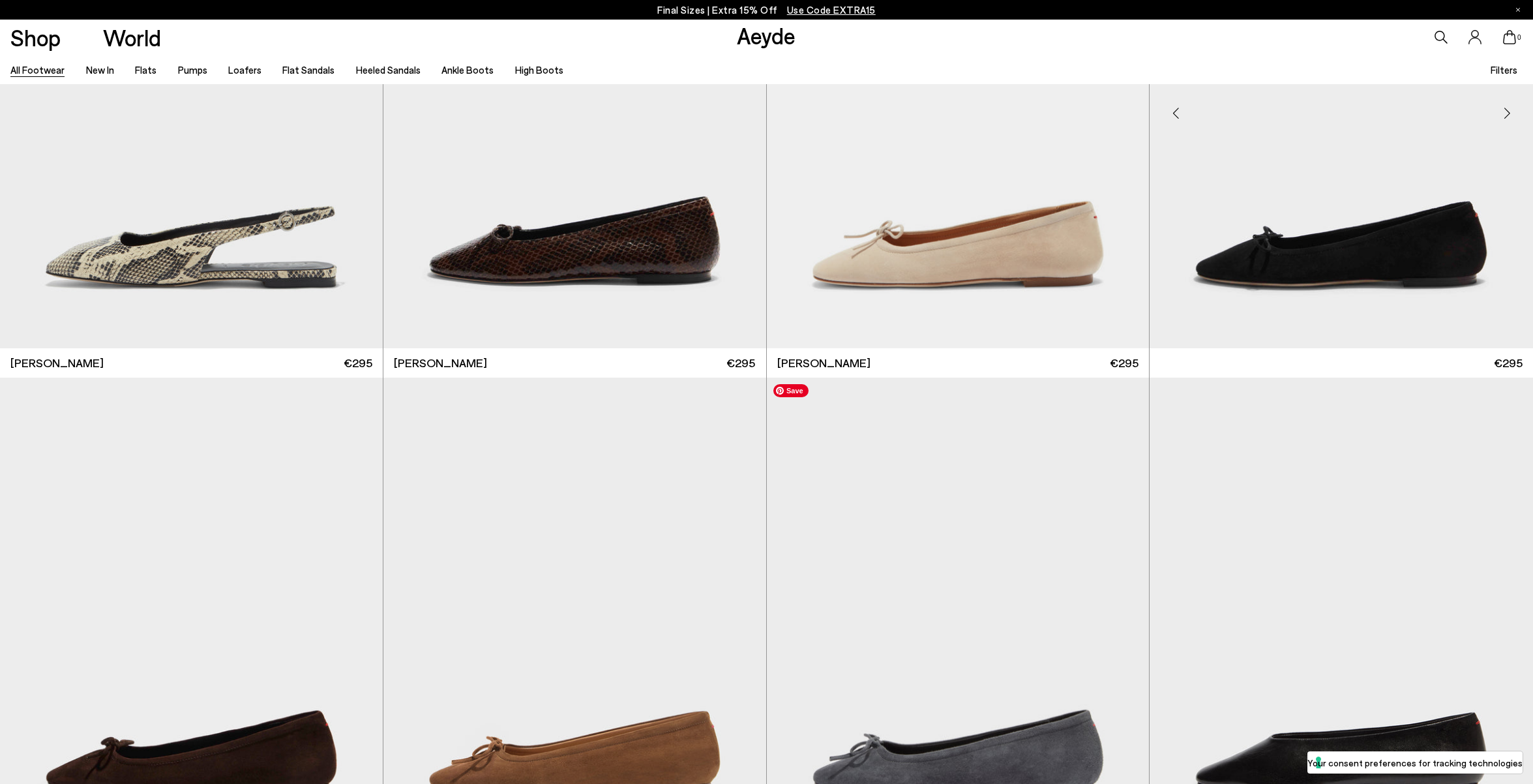
scroll to position [18054, 0]
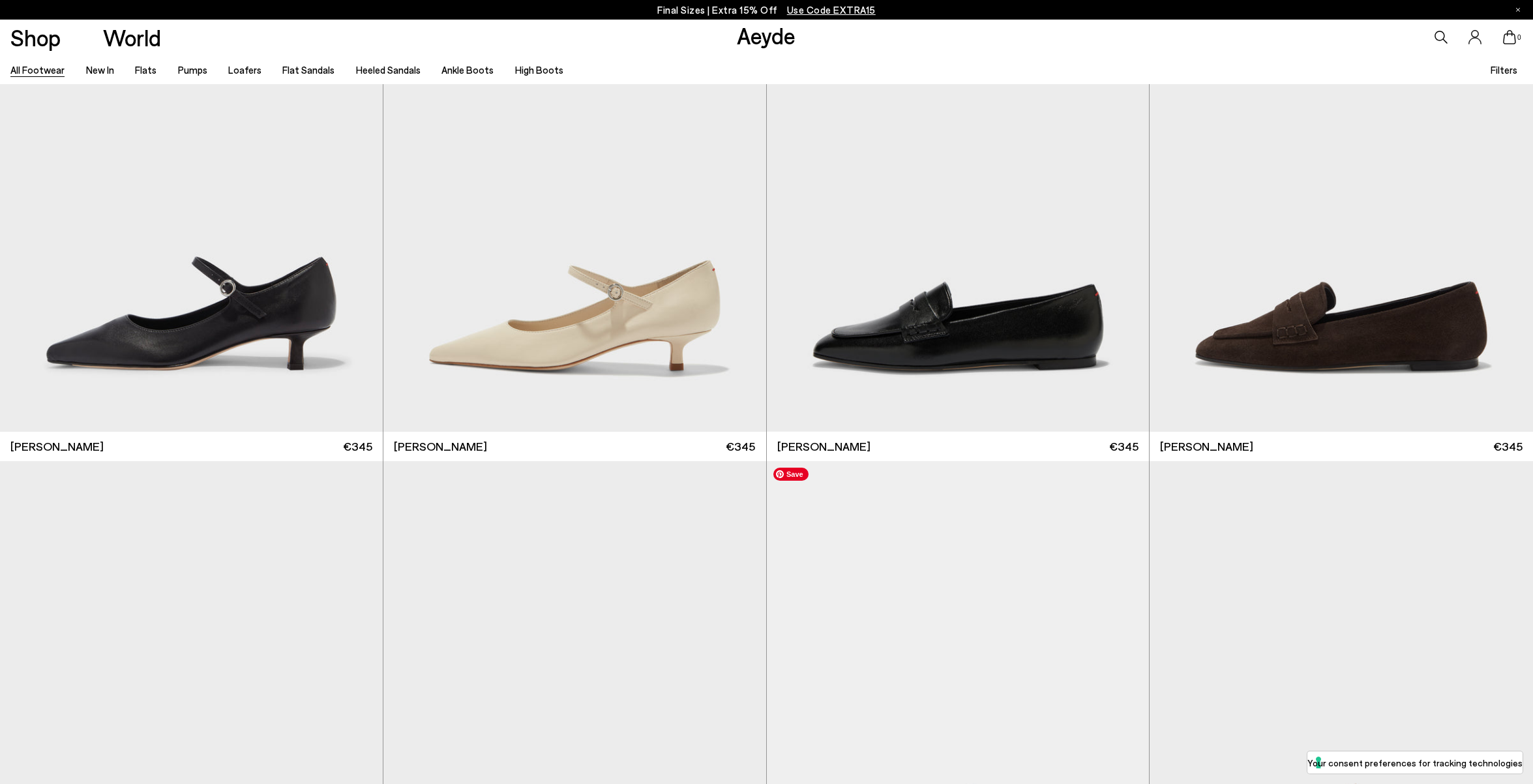
scroll to position [20769, 0]
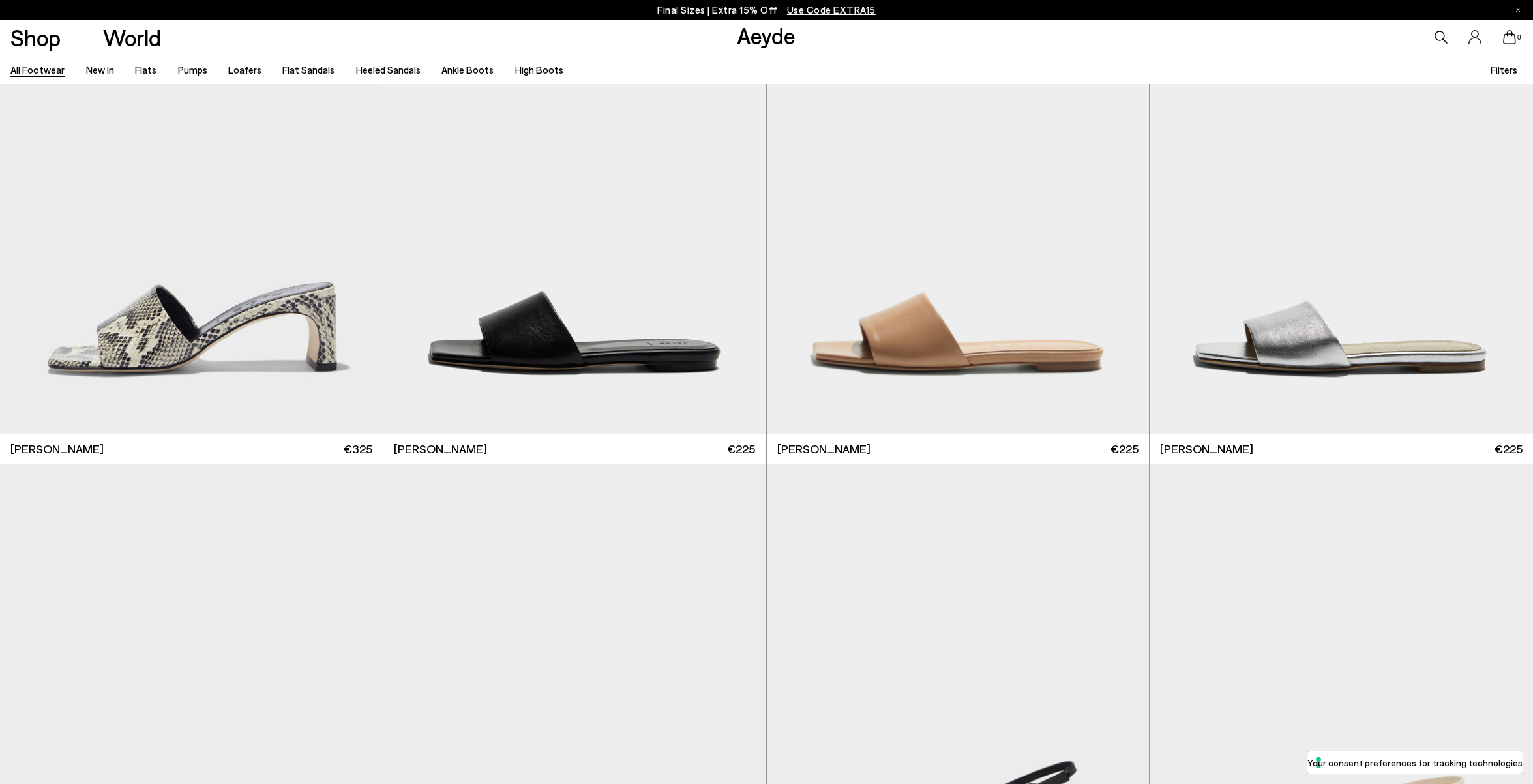
scroll to position [27613, 0]
